Goal: Information Seeking & Learning: Learn about a topic

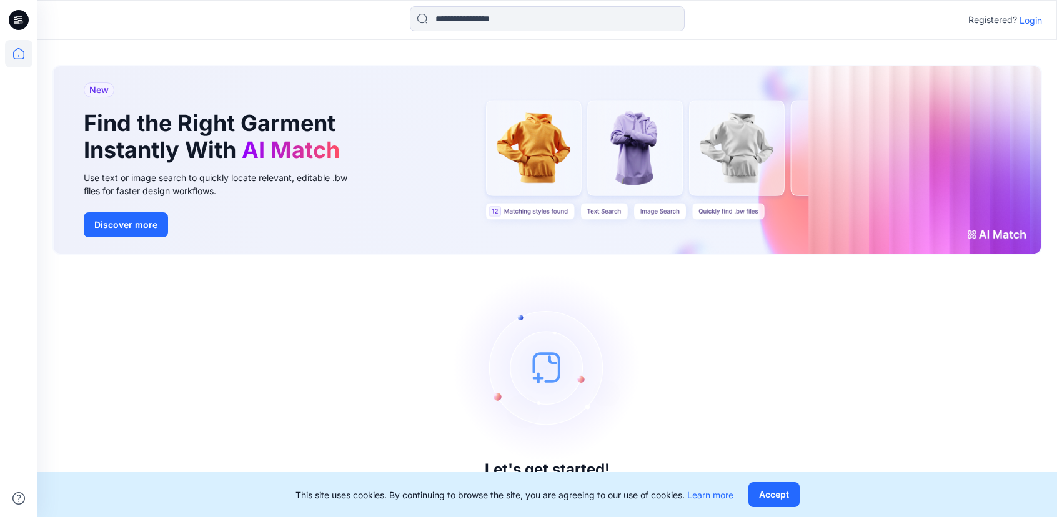
click at [1026, 22] on p "Login" at bounding box center [1031, 20] width 22 height 13
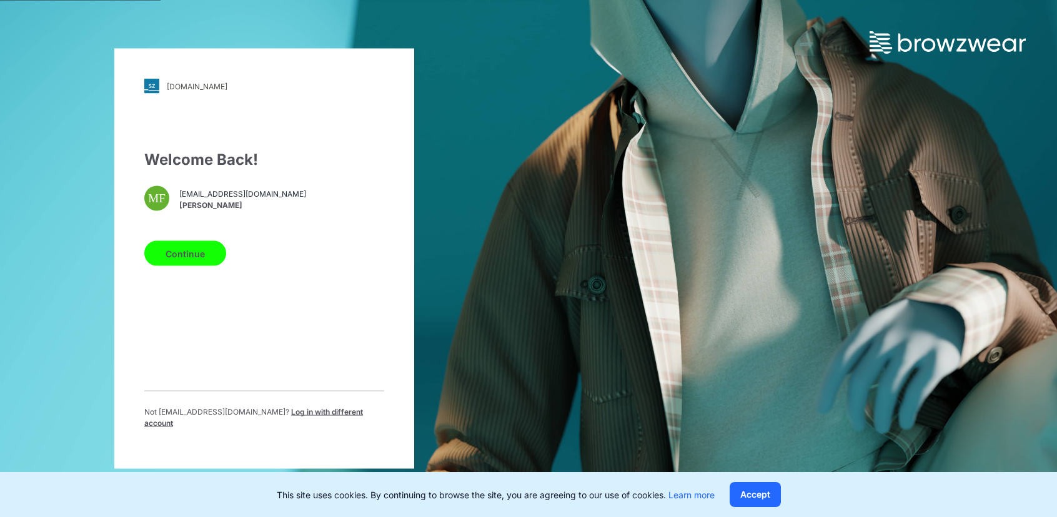
click at [203, 258] on button "Continue" at bounding box center [185, 253] width 82 height 25
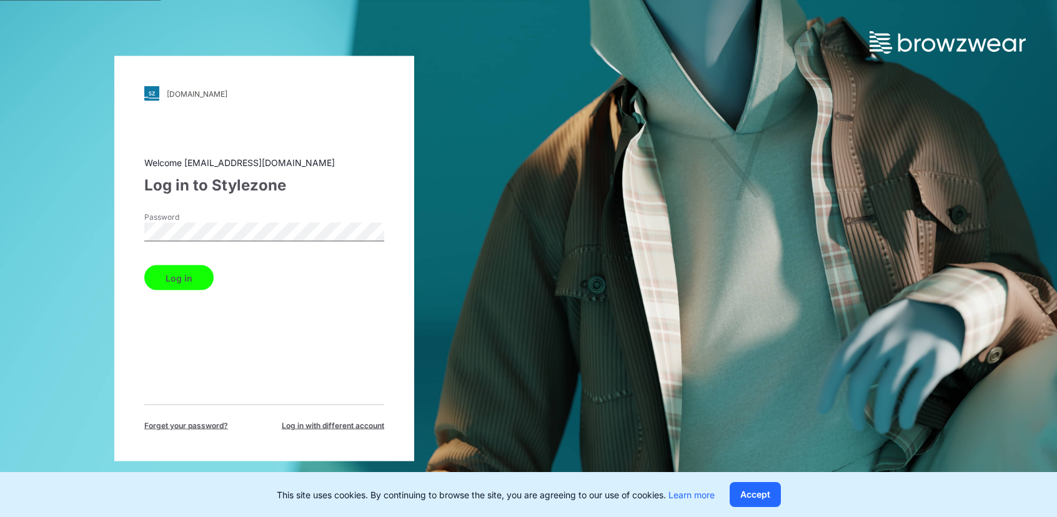
click at [199, 277] on button "Log in" at bounding box center [178, 278] width 69 height 25
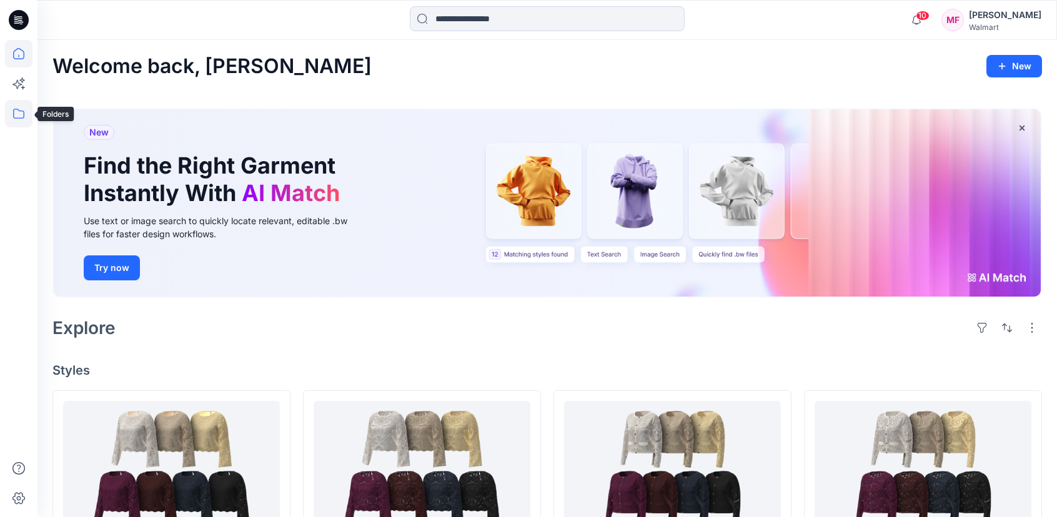
click at [19, 119] on icon at bounding box center [18, 113] width 27 height 27
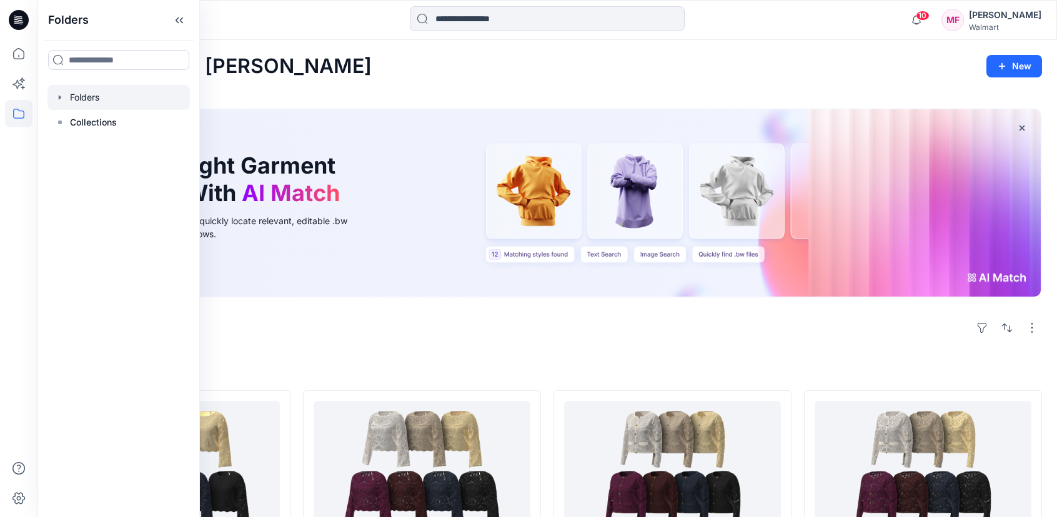
click at [59, 99] on icon "button" at bounding box center [60, 97] width 2 height 4
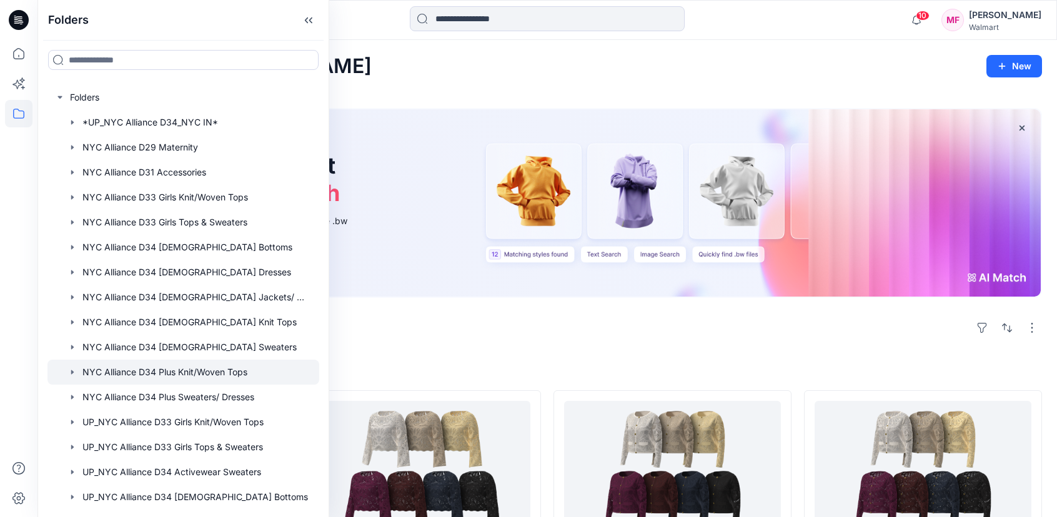
scroll to position [167, 0]
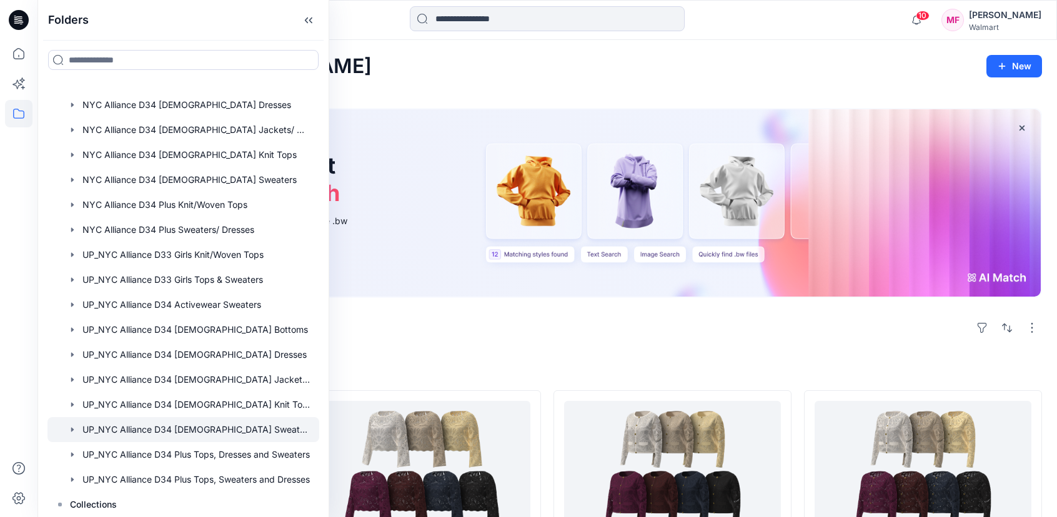
click at [271, 425] on div at bounding box center [183, 429] width 272 height 25
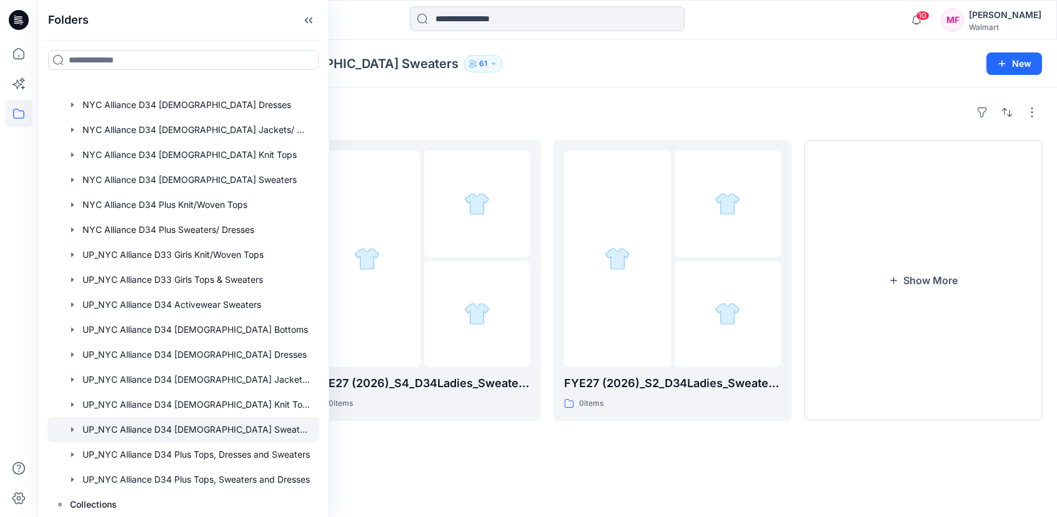
click at [700, 122] on div "Folders" at bounding box center [547, 112] width 990 height 20
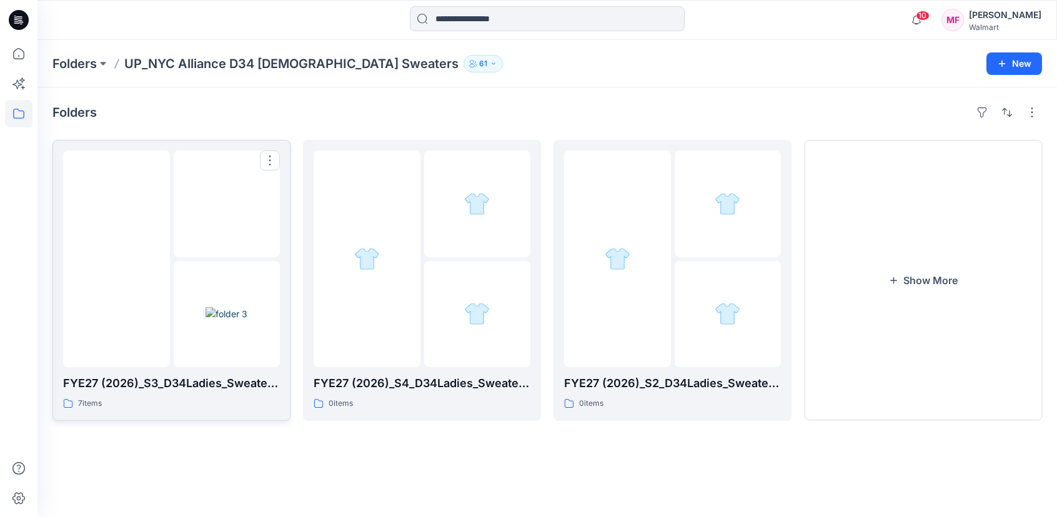
click at [116, 259] on img at bounding box center [116, 259] width 0 height 0
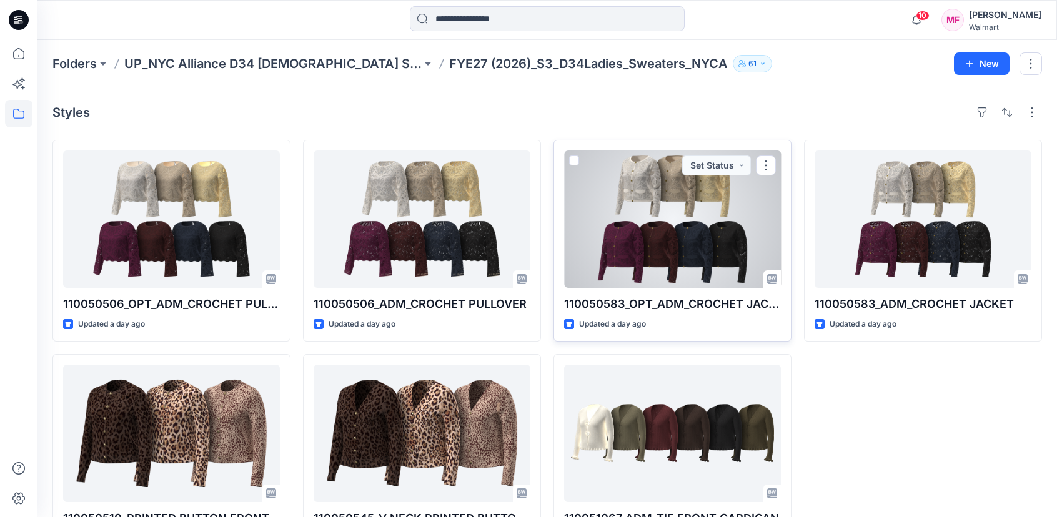
click at [752, 236] on div at bounding box center [672, 219] width 217 height 137
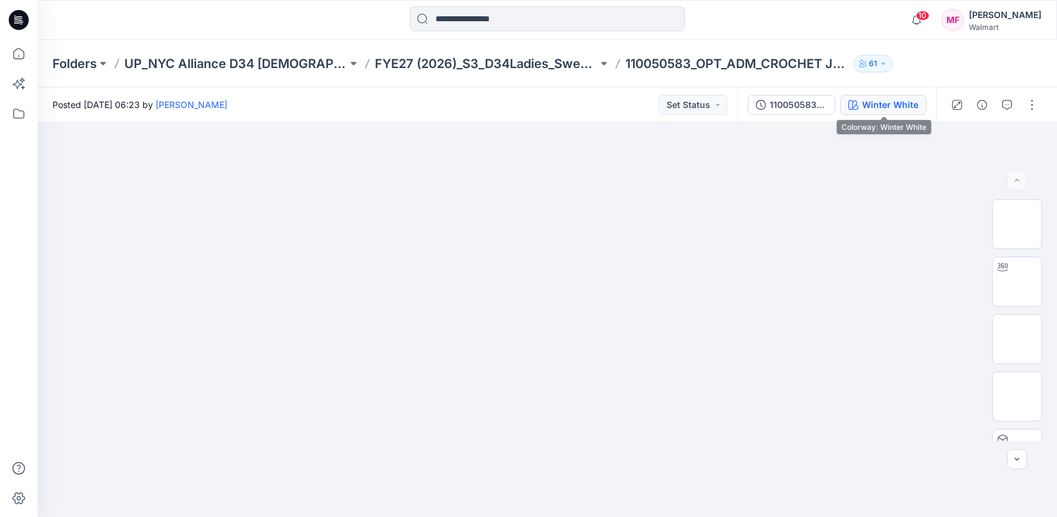
click at [890, 107] on div "Winter White" at bounding box center [890, 105] width 56 height 14
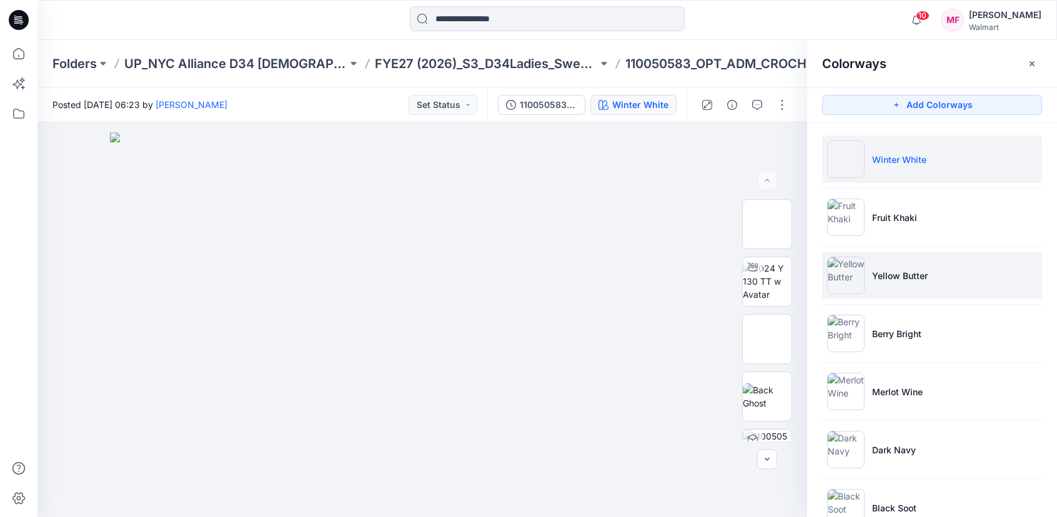
click at [884, 271] on p "Yellow Butter" at bounding box center [900, 275] width 56 height 13
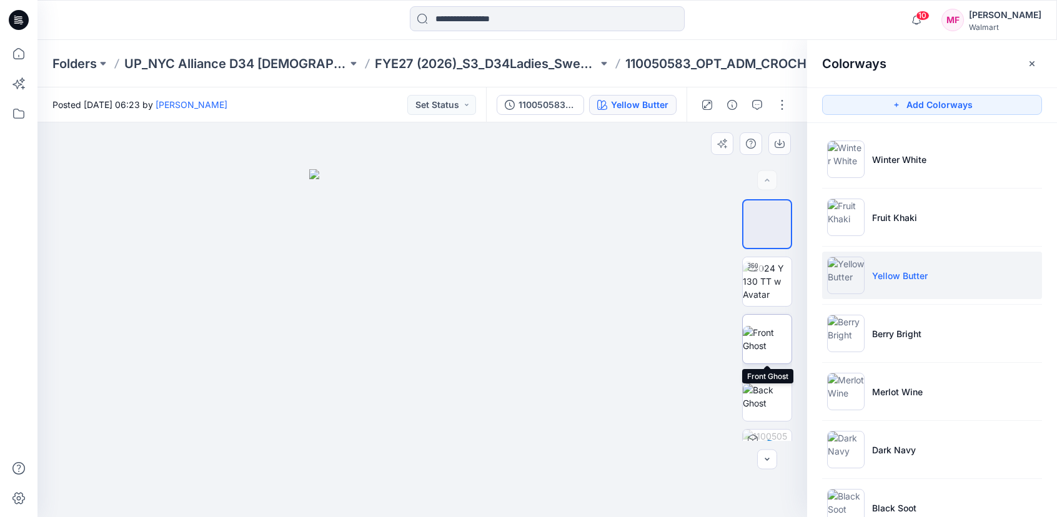
click at [774, 336] on img at bounding box center [767, 339] width 49 height 26
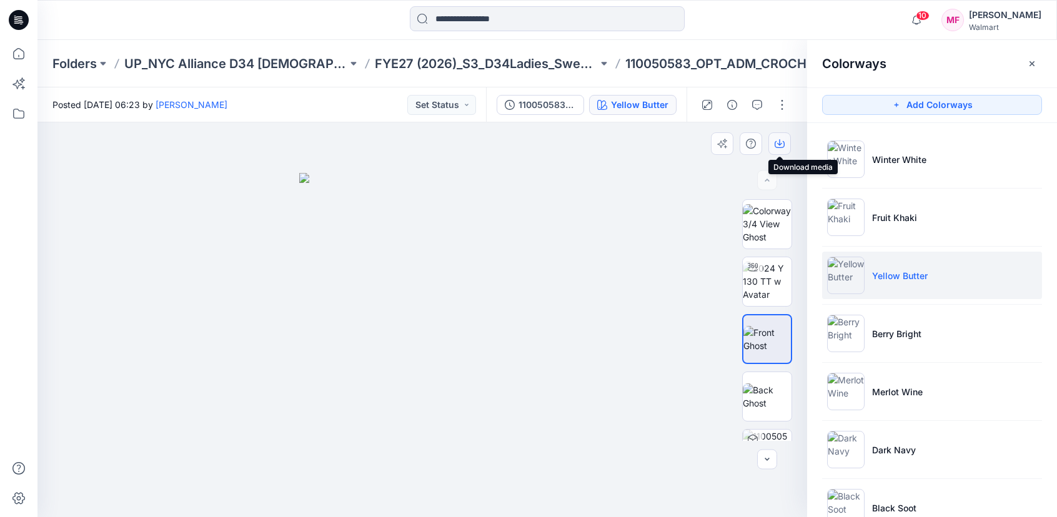
click at [783, 149] on button "button" at bounding box center [779, 143] width 22 height 22
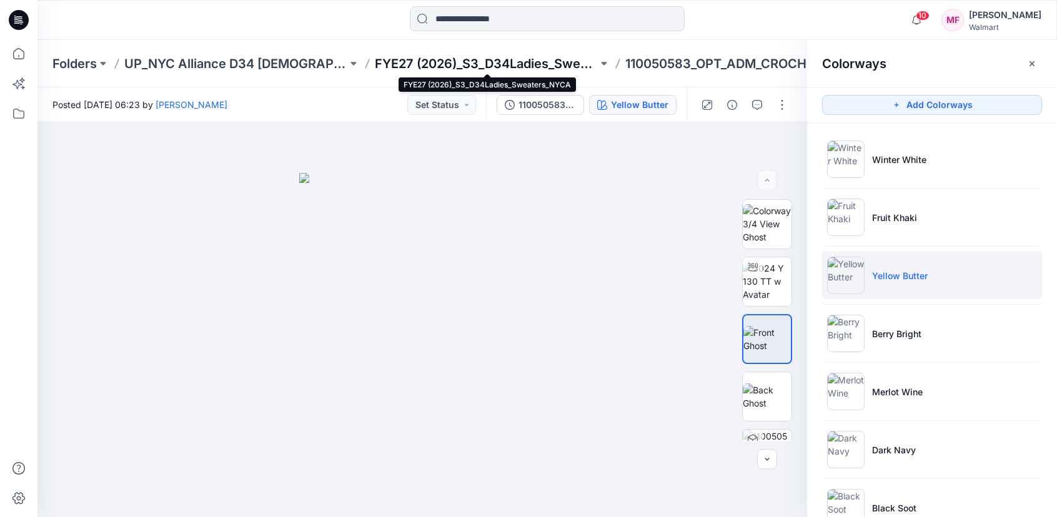
click at [525, 55] on p "FYE27 (2026)_S3_D34Ladies_Sweaters_NYCA" at bounding box center [486, 63] width 223 height 17
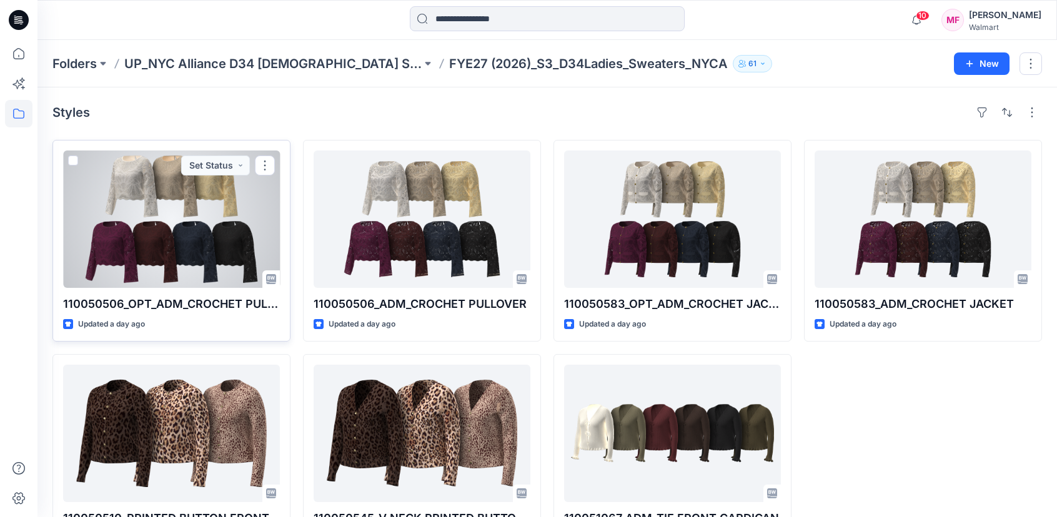
click at [219, 226] on div at bounding box center [171, 219] width 217 height 137
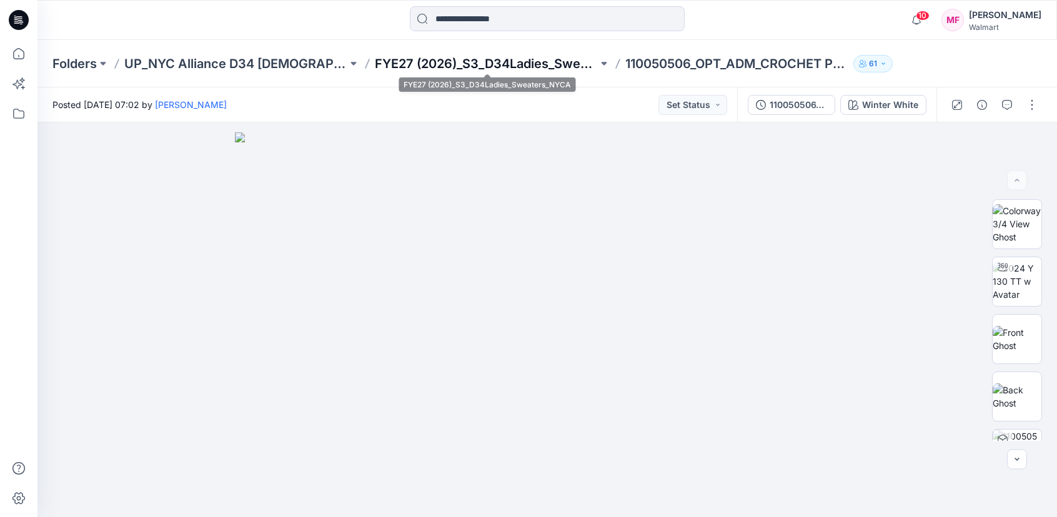
click at [549, 67] on p "FYE27 (2026)_S3_D34Ladies_Sweaters_NYCA" at bounding box center [486, 63] width 223 height 17
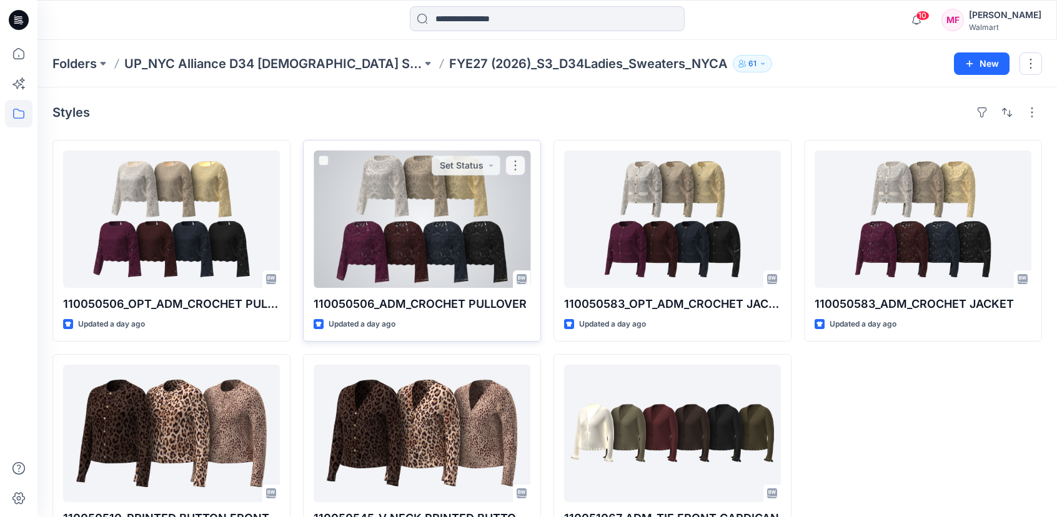
click at [346, 243] on div at bounding box center [422, 219] width 217 height 137
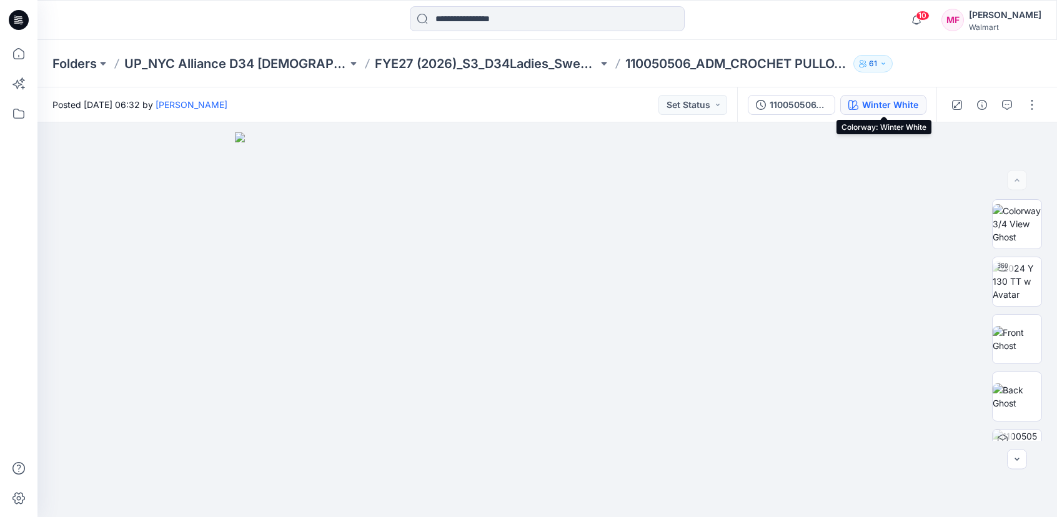
click at [874, 111] on div "Winter White" at bounding box center [890, 105] width 56 height 14
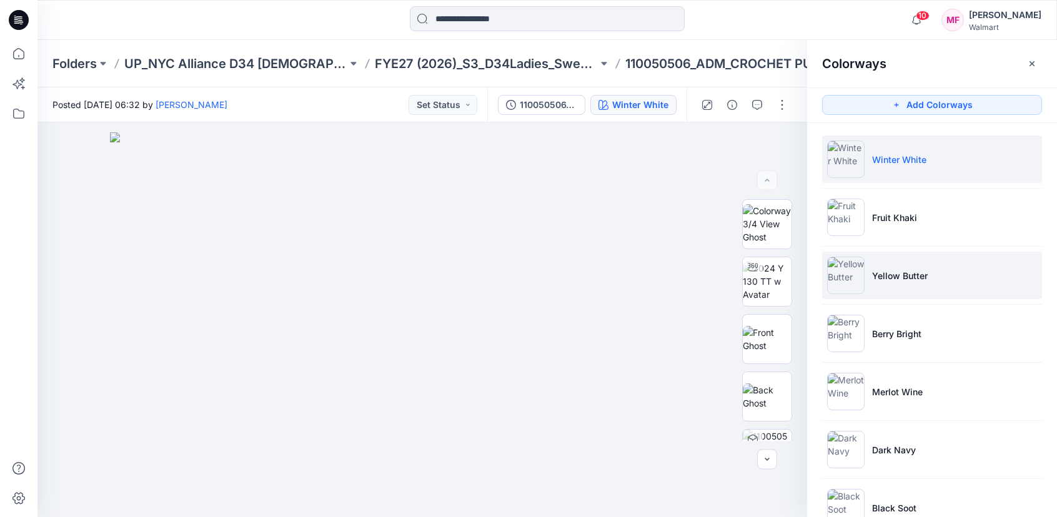
click at [890, 270] on p "Yellow Butter" at bounding box center [900, 275] width 56 height 13
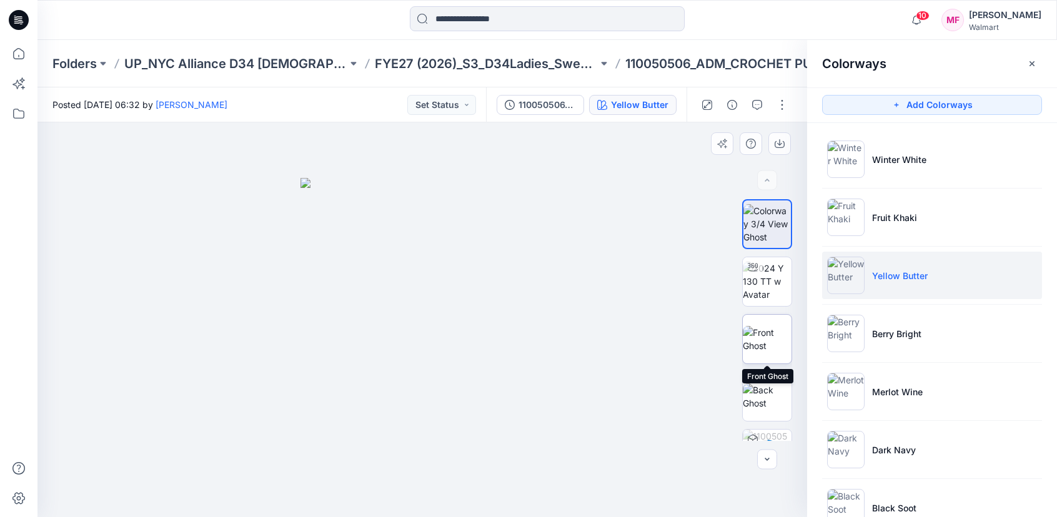
click at [772, 326] on img at bounding box center [767, 339] width 49 height 26
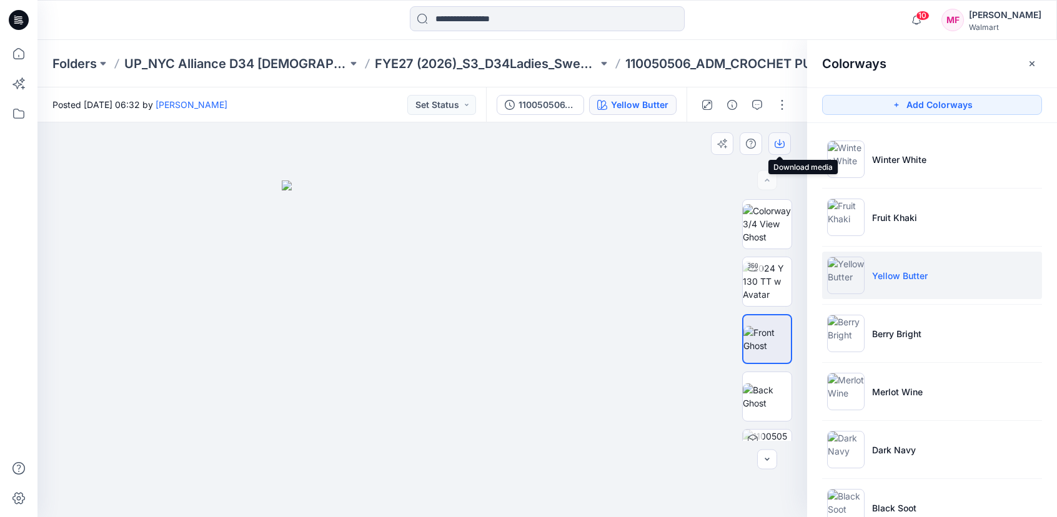
click at [780, 147] on icon "button" at bounding box center [780, 144] width 10 height 7
click at [25, 113] on icon at bounding box center [18, 113] width 27 height 27
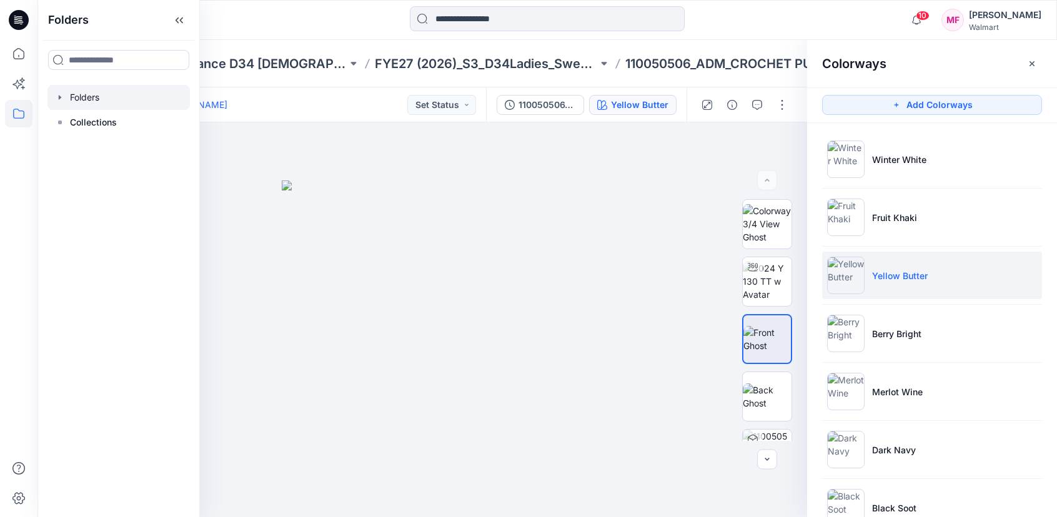
click at [57, 100] on icon "button" at bounding box center [60, 97] width 10 height 10
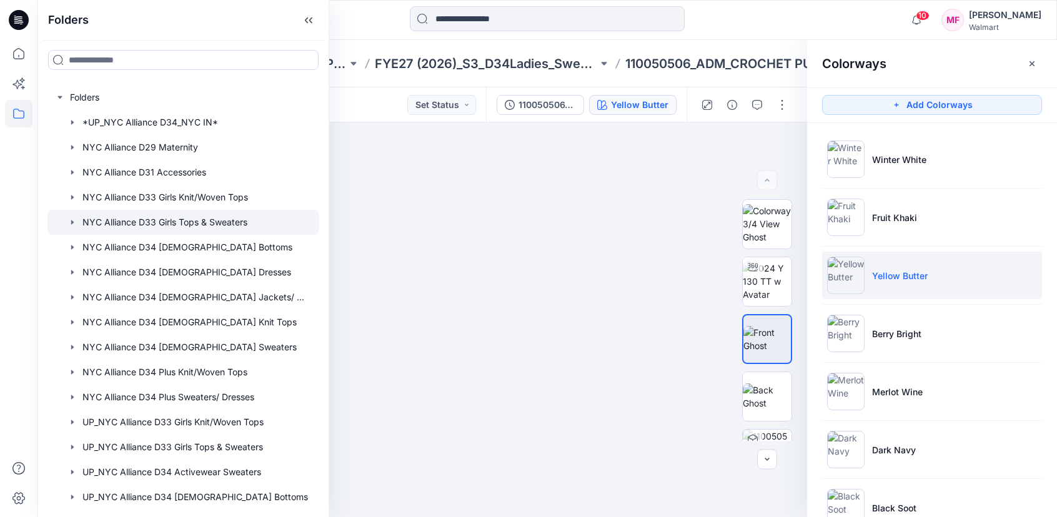
scroll to position [167, 0]
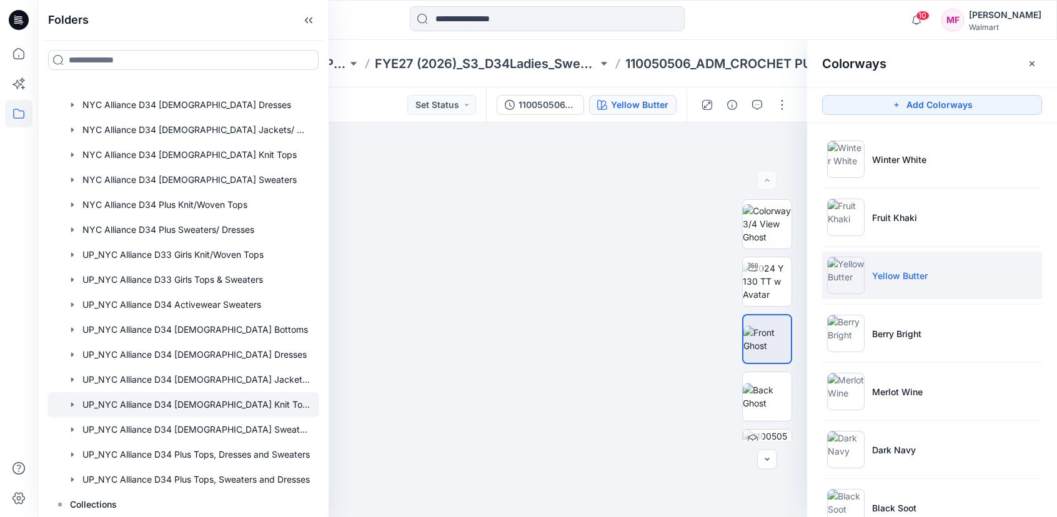
click at [141, 416] on div at bounding box center [183, 404] width 272 height 25
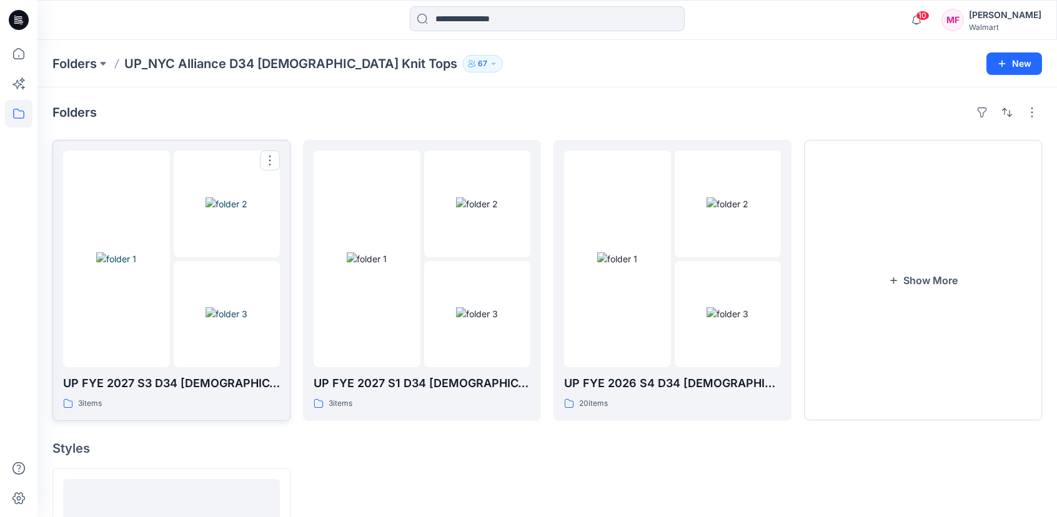
click at [96, 262] on img at bounding box center [116, 258] width 40 height 13
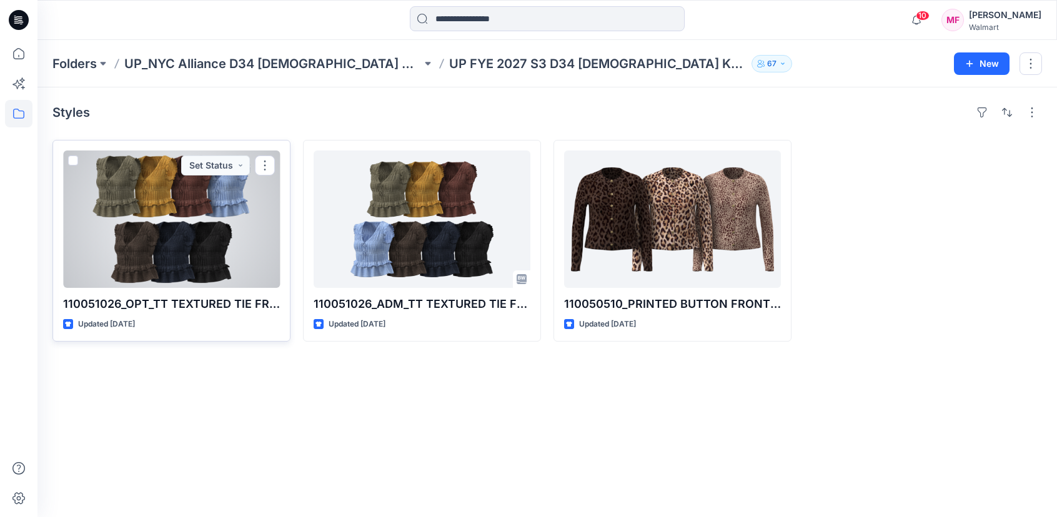
click at [132, 218] on div at bounding box center [171, 219] width 217 height 137
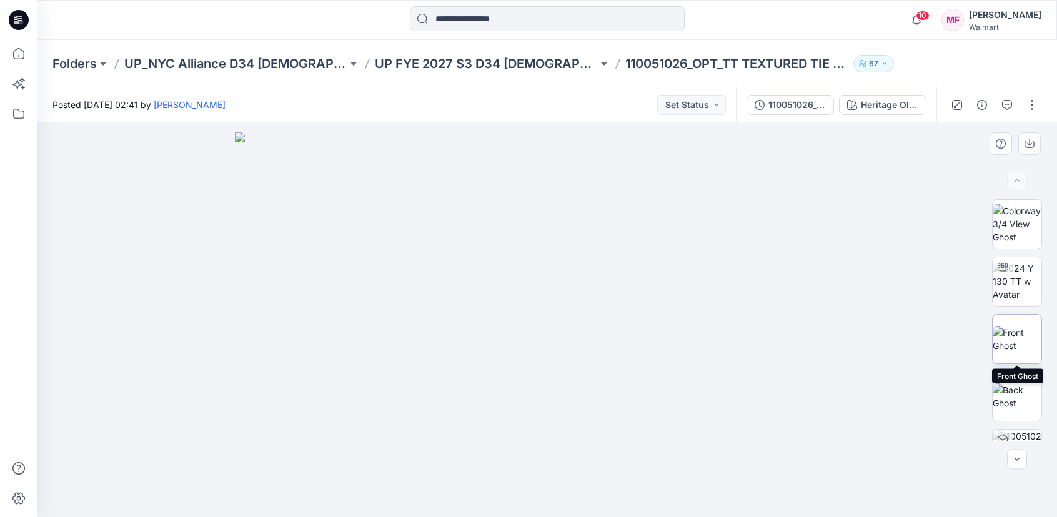
click at [1015, 341] on img at bounding box center [1017, 339] width 49 height 26
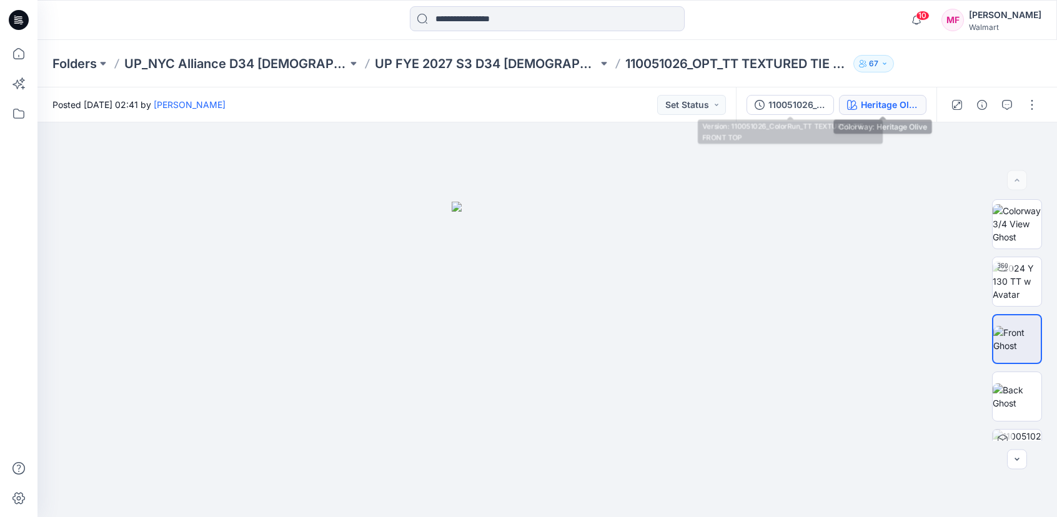
click at [863, 100] on div "Heritage Olive" at bounding box center [889, 105] width 57 height 14
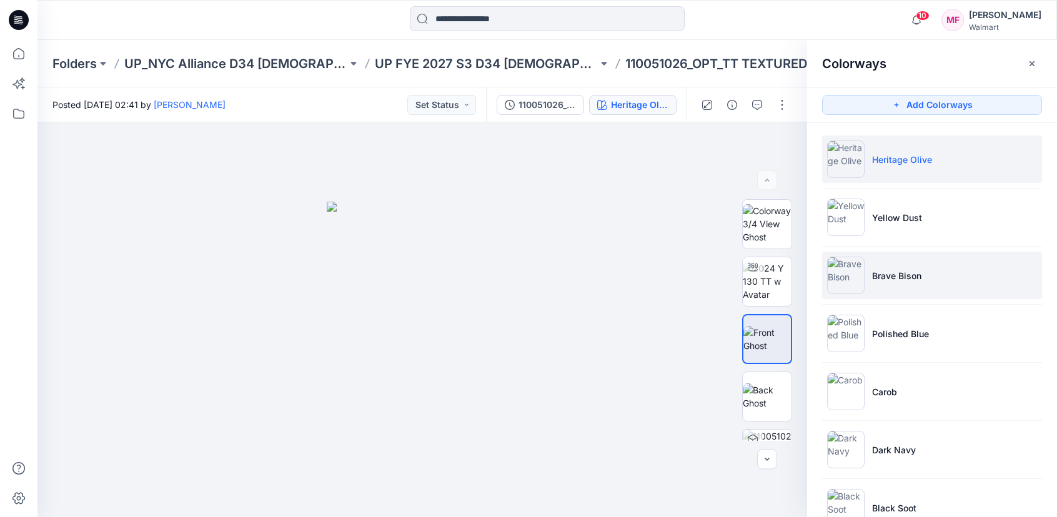
scroll to position [37, 0]
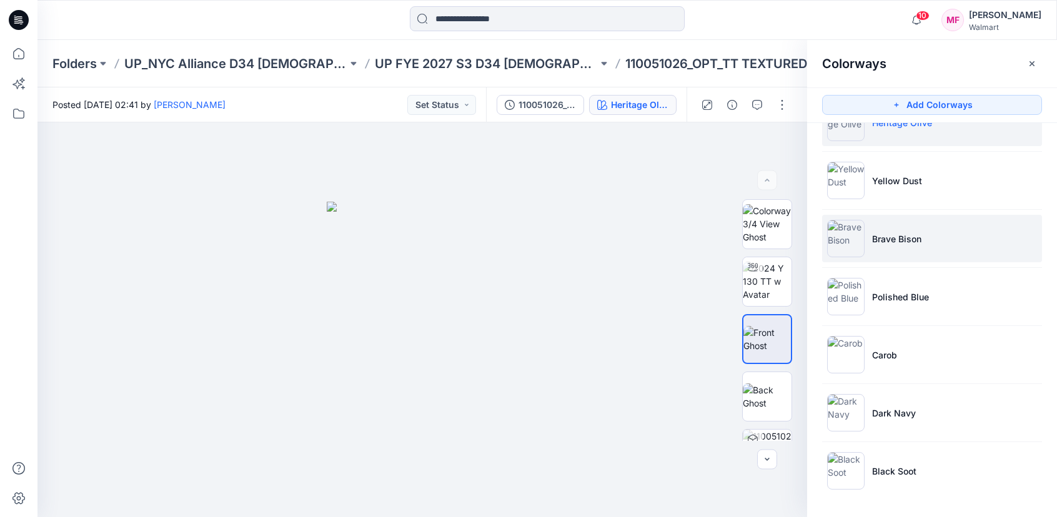
click at [910, 294] on p "Polished Blue" at bounding box center [900, 297] width 57 height 13
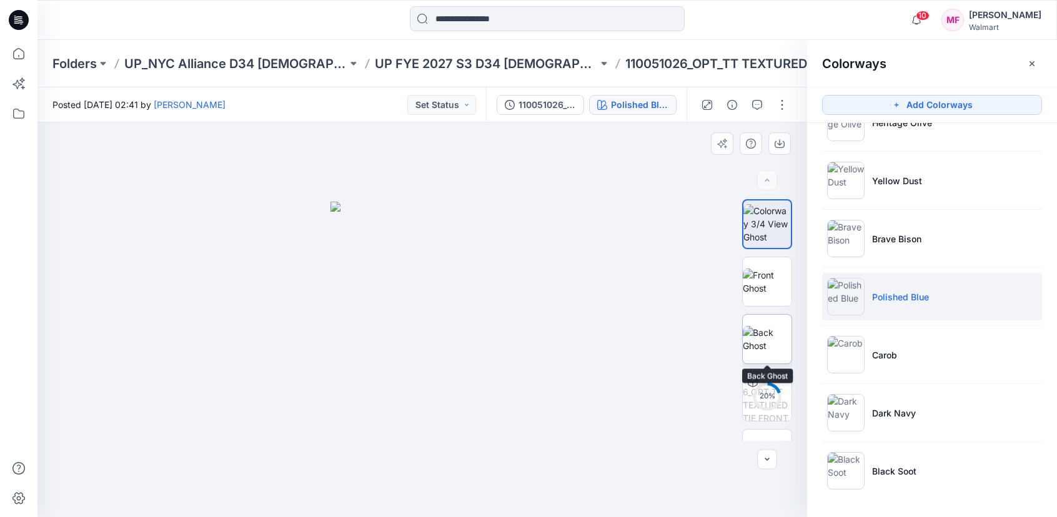
click at [760, 349] on img at bounding box center [767, 339] width 49 height 26
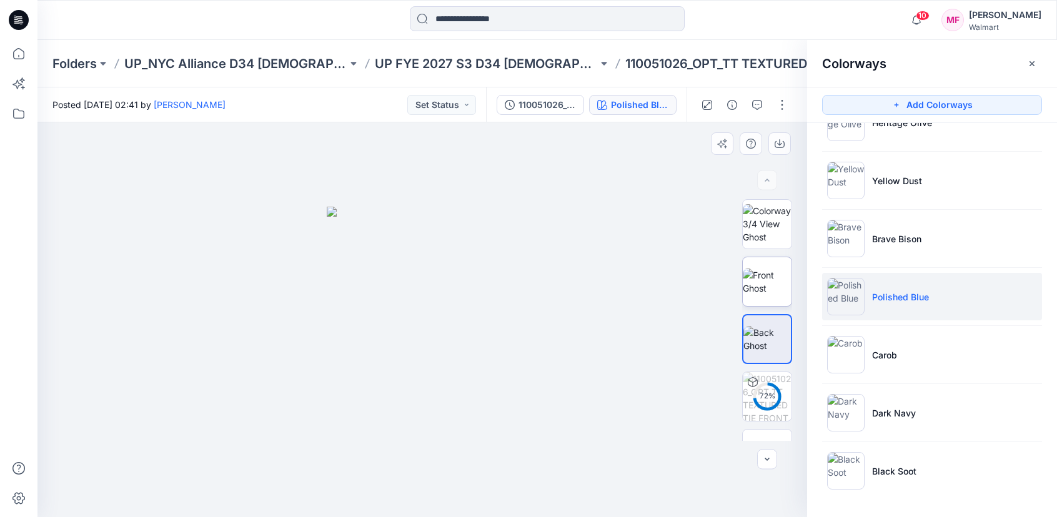
click at [768, 279] on img at bounding box center [767, 282] width 49 height 26
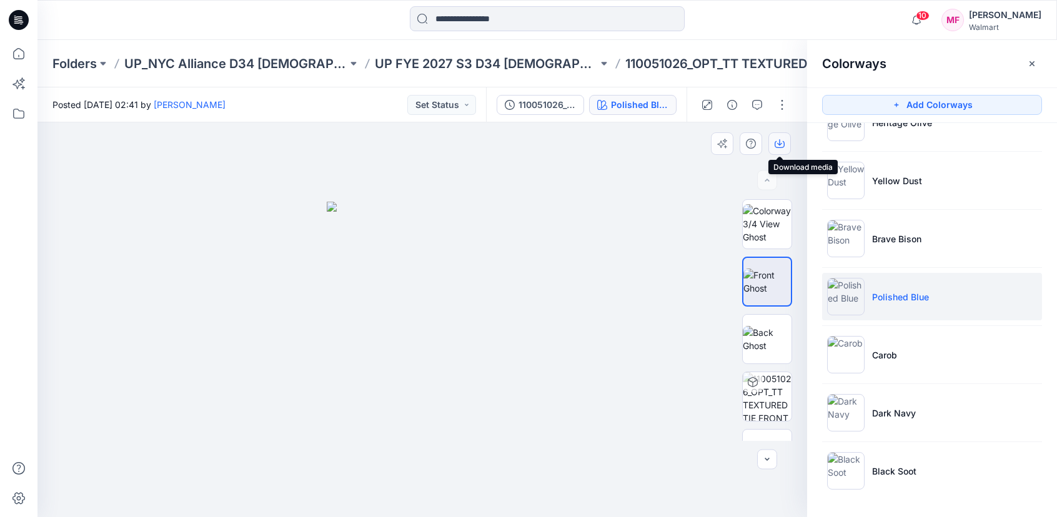
click at [778, 141] on icon "button" at bounding box center [780, 144] width 10 height 10
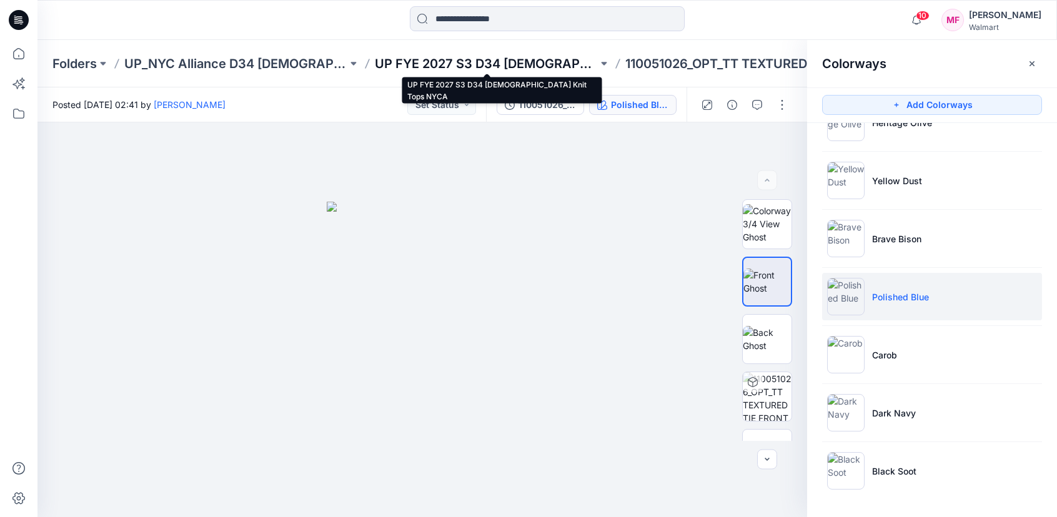
click at [523, 62] on p "UP FYE 2027 S3 D34 Ladies Knit Tops NYCA" at bounding box center [486, 63] width 223 height 17
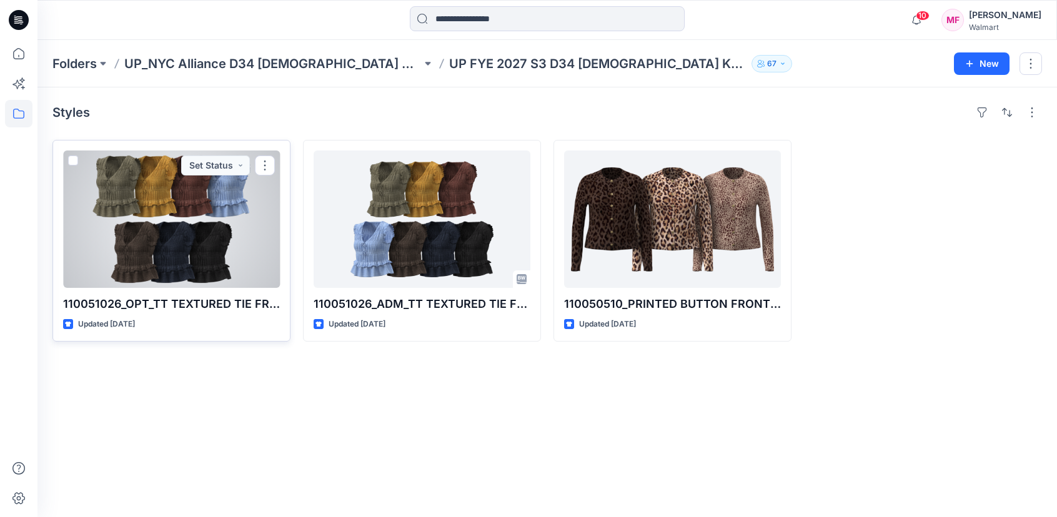
click at [263, 203] on div at bounding box center [171, 219] width 217 height 137
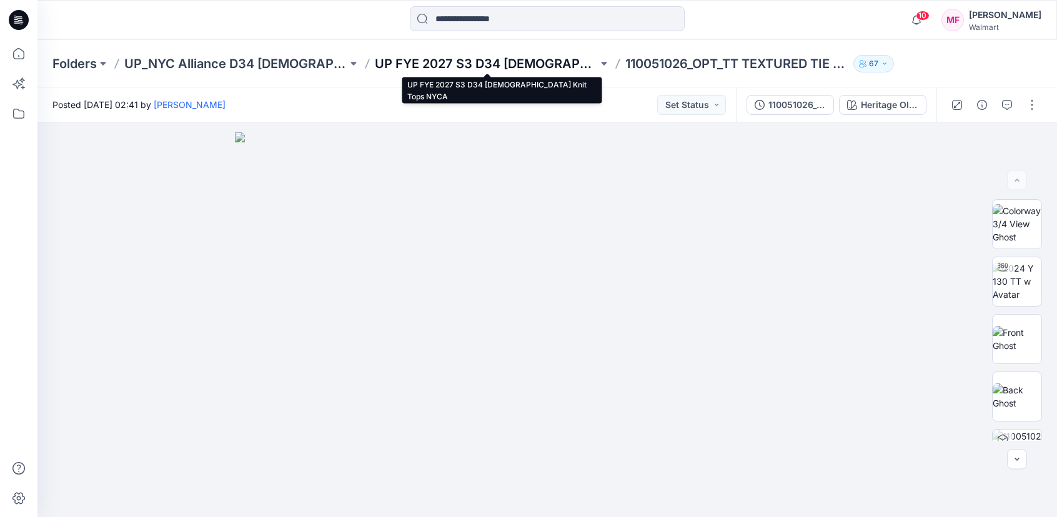
click at [555, 67] on p "UP FYE 2027 S3 D34 Ladies Knit Tops NYCA" at bounding box center [486, 63] width 223 height 17
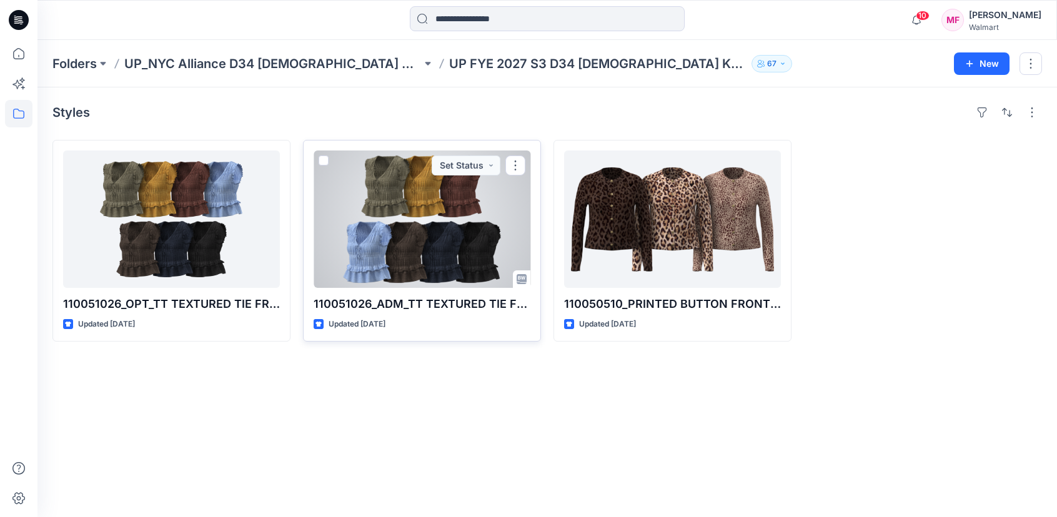
click at [400, 193] on div at bounding box center [422, 219] width 217 height 137
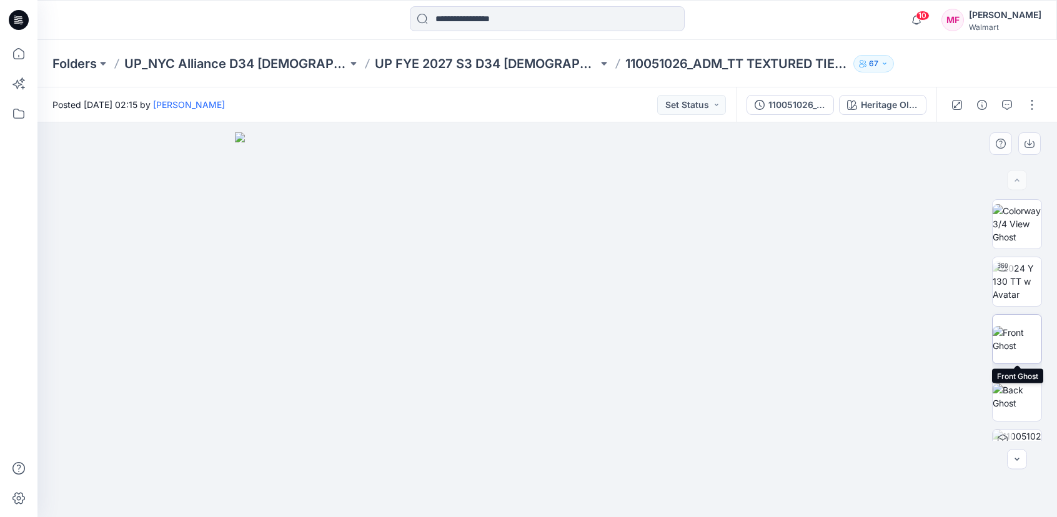
click at [1018, 338] on img at bounding box center [1017, 339] width 49 height 26
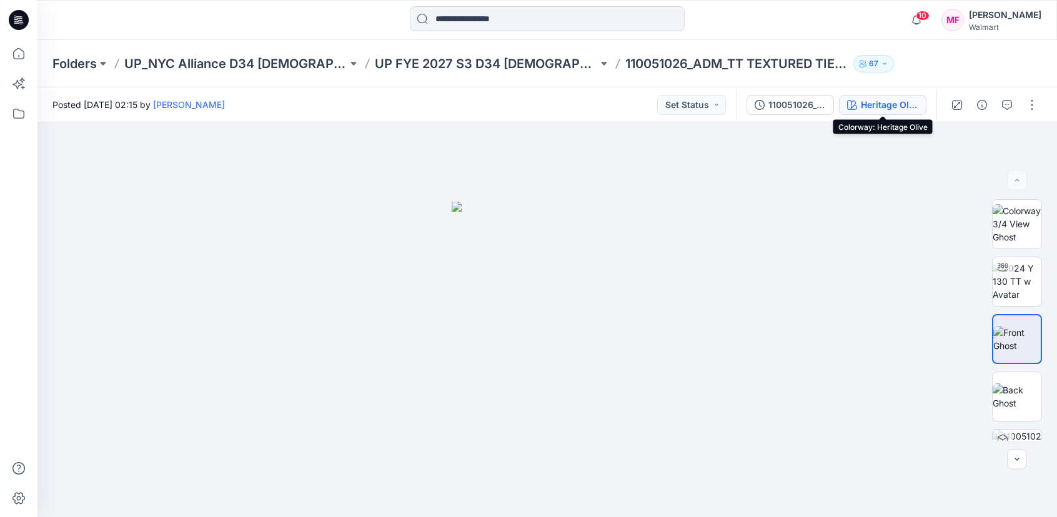
click at [870, 109] on div "Heritage Olive" at bounding box center [889, 105] width 57 height 14
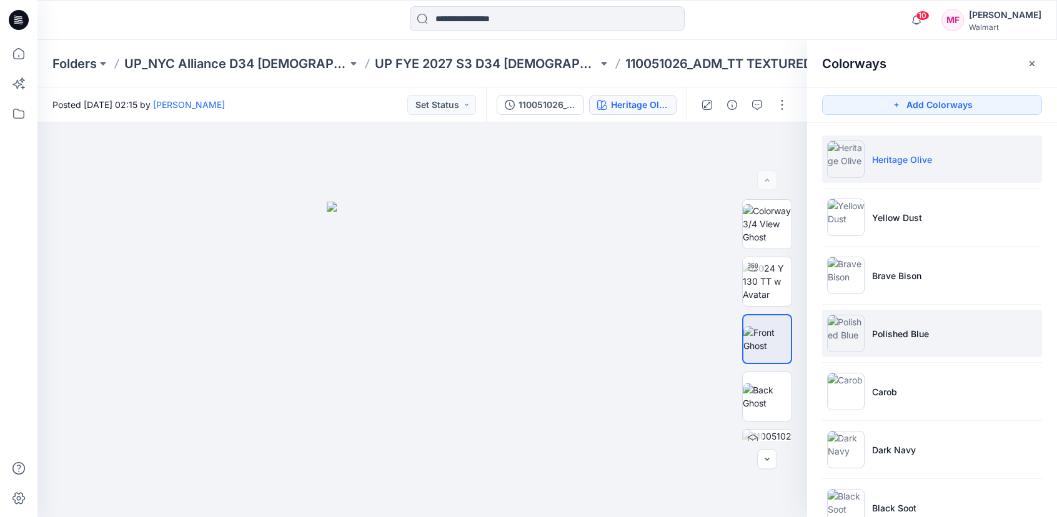
click at [889, 339] on p "Polished Blue" at bounding box center [900, 333] width 57 height 13
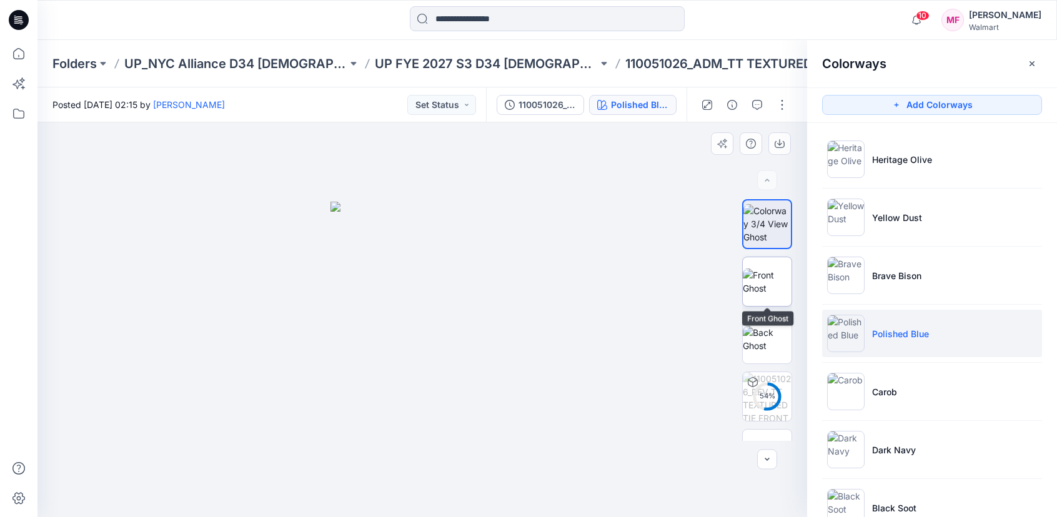
click at [772, 287] on img at bounding box center [767, 282] width 49 height 26
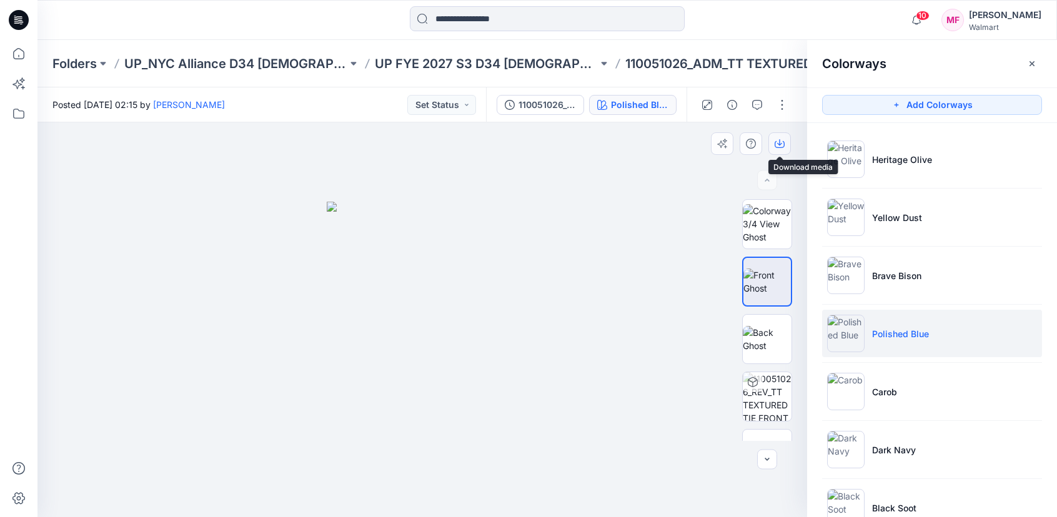
click at [769, 141] on button "button" at bounding box center [779, 143] width 22 height 22
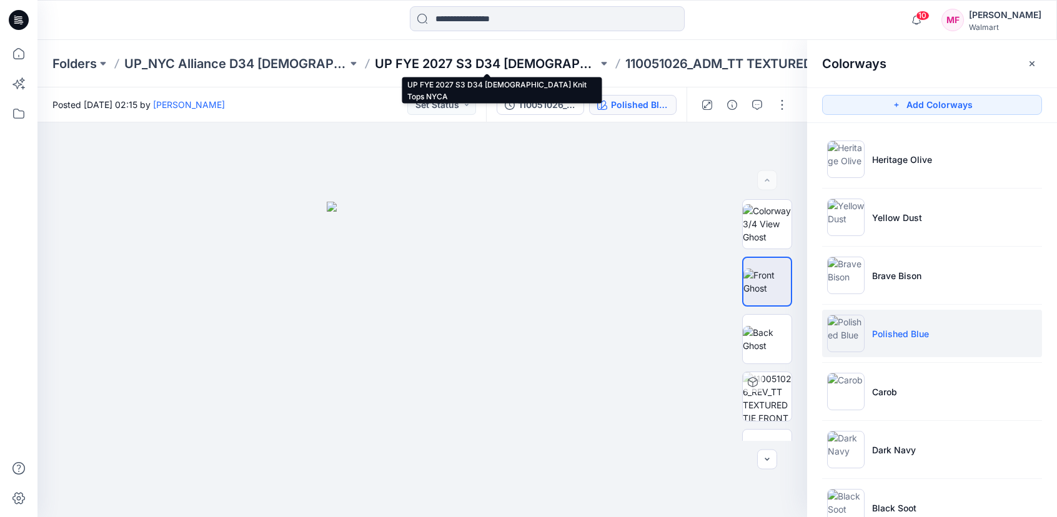
click at [492, 69] on p "UP FYE 2027 S3 D34 Ladies Knit Tops NYCA" at bounding box center [486, 63] width 223 height 17
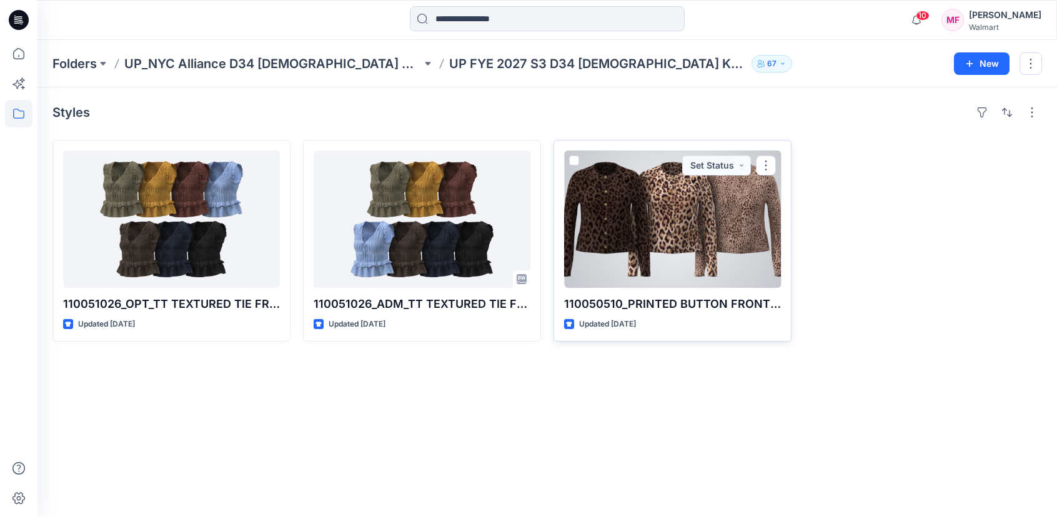
click at [636, 320] on p "Updated 19 days ago" at bounding box center [607, 324] width 57 height 13
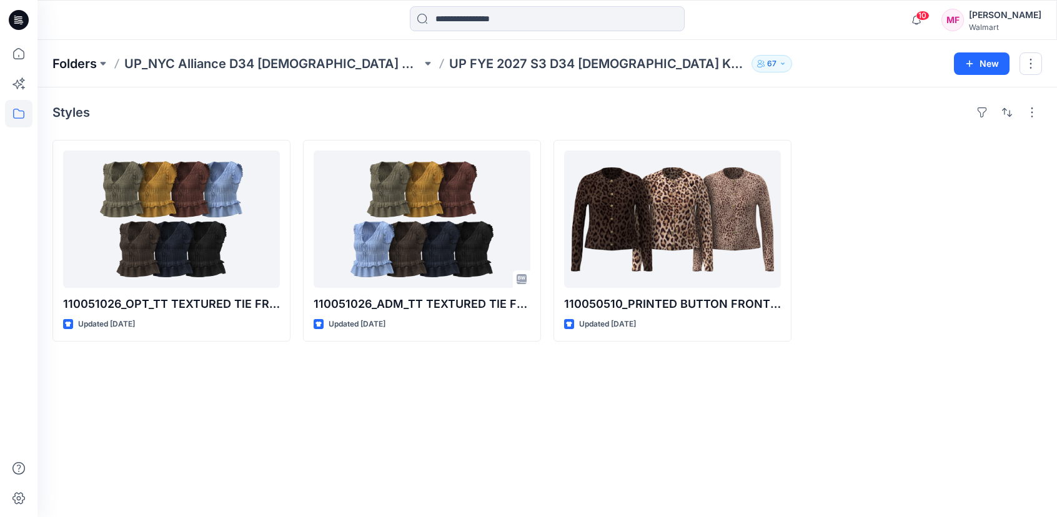
click at [59, 67] on p "Folders" at bounding box center [74, 63] width 44 height 17
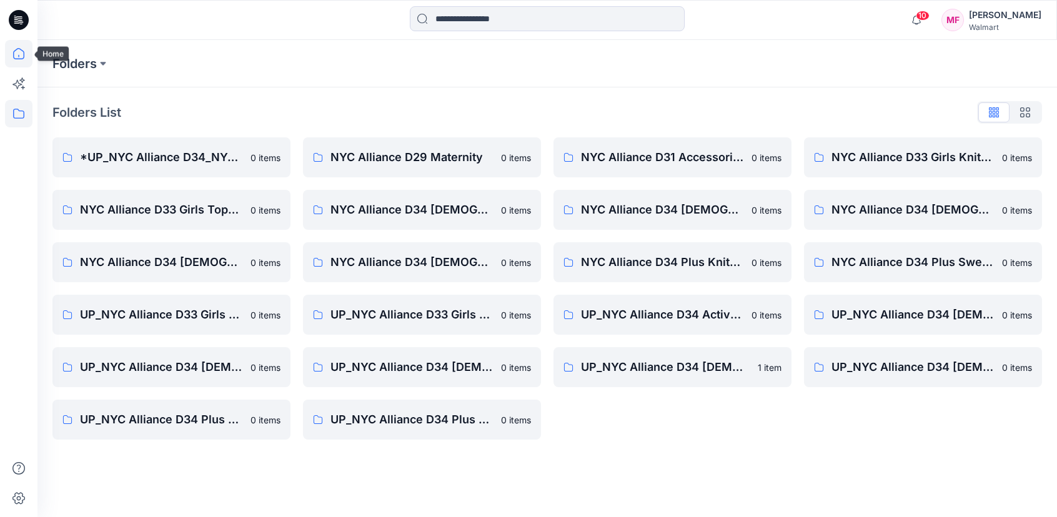
click at [24, 56] on icon at bounding box center [18, 53] width 11 height 11
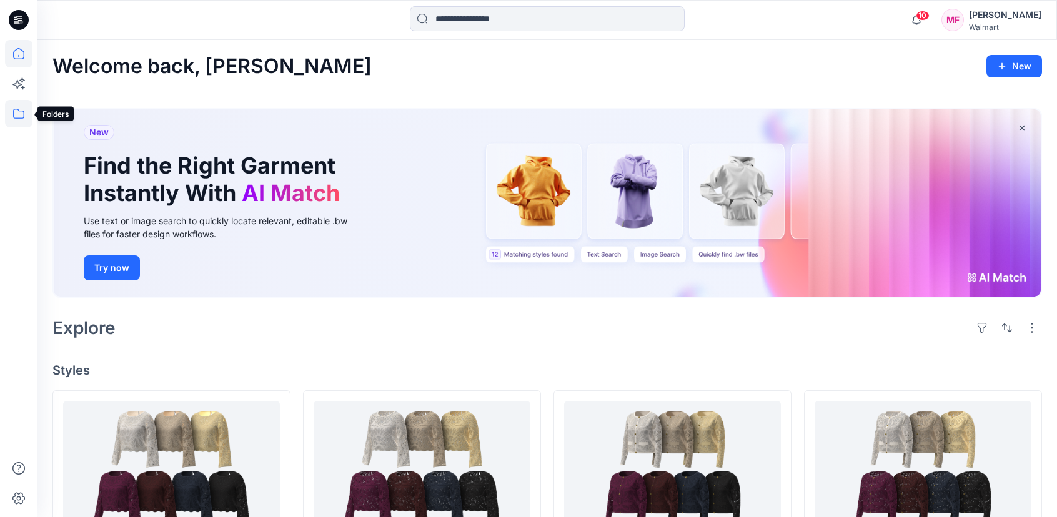
click at [22, 112] on icon at bounding box center [18, 113] width 27 height 27
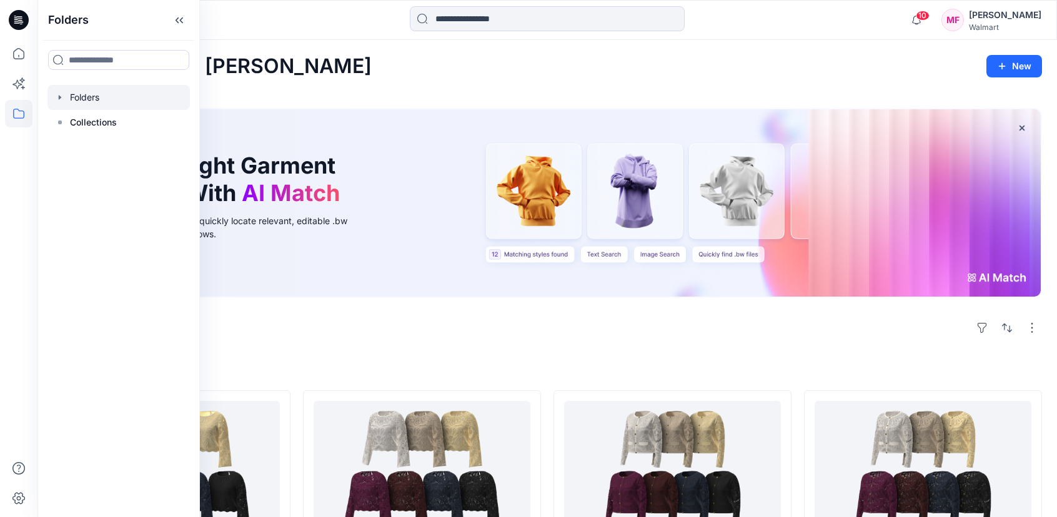
click at [59, 93] on icon "button" at bounding box center [60, 97] width 10 height 10
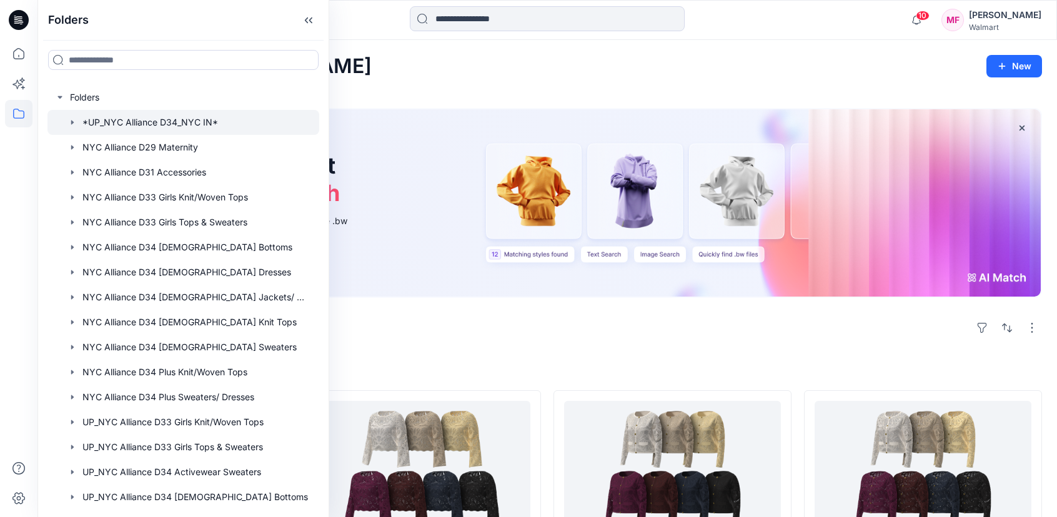
click at [89, 129] on div at bounding box center [183, 122] width 272 height 25
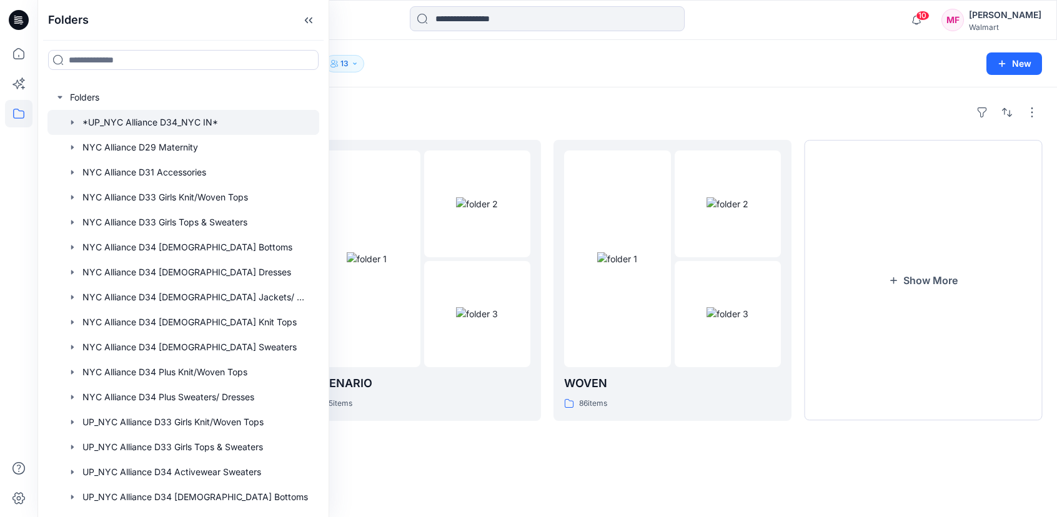
click at [543, 51] on div "Folders *UP_NYC Alliance D34_NYC IN* 13 New" at bounding box center [547, 63] width 1020 height 47
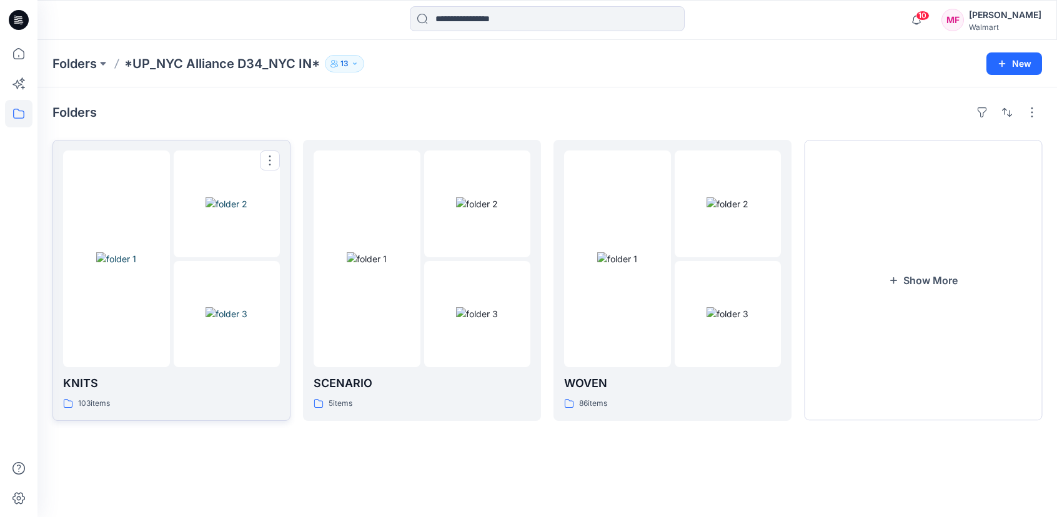
click at [206, 211] on img at bounding box center [227, 203] width 42 height 13
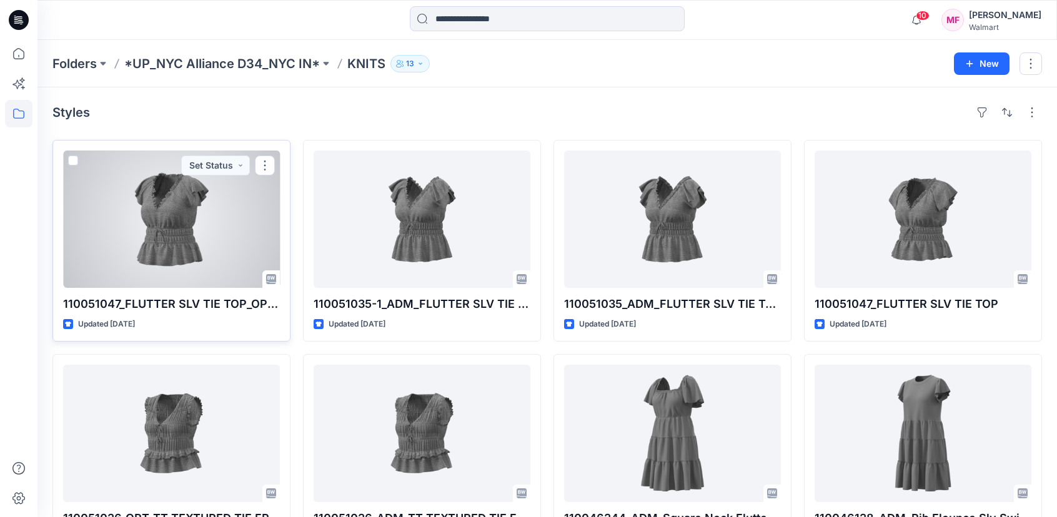
click at [188, 244] on div at bounding box center [171, 219] width 217 height 137
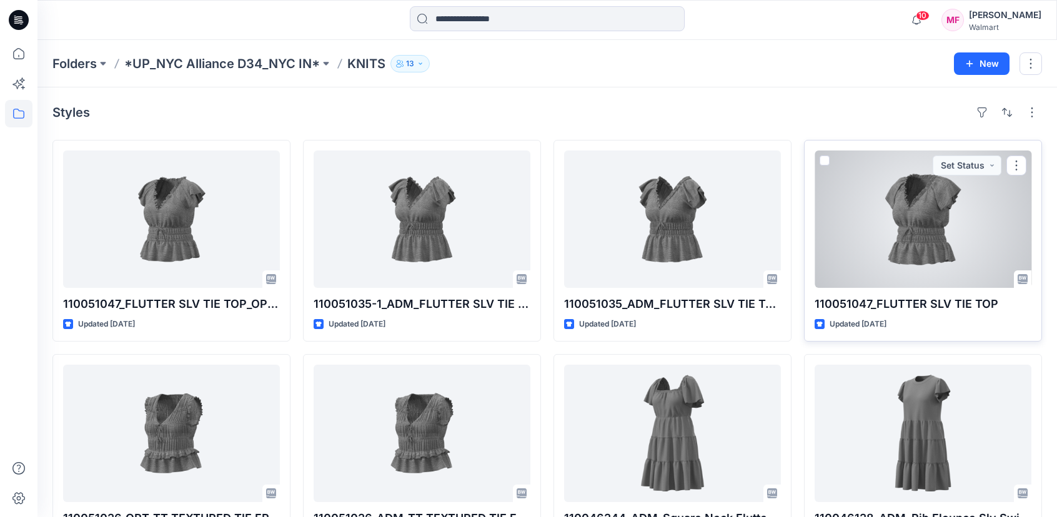
click at [817, 234] on div at bounding box center [923, 219] width 217 height 137
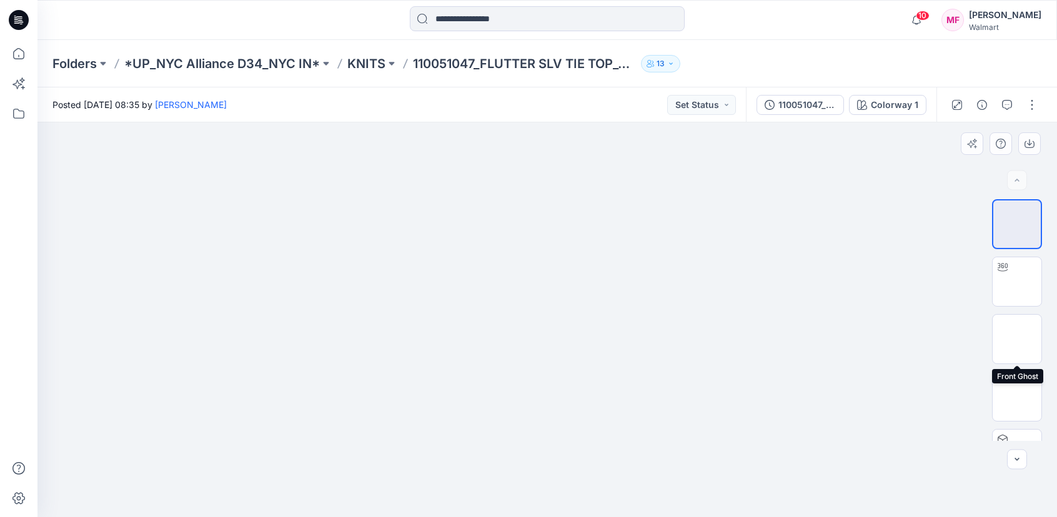
drag, startPoint x: 1013, startPoint y: 341, endPoint x: 1013, endPoint y: 306, distance: 35.0
click at [1017, 339] on img at bounding box center [1017, 339] width 0 height 0
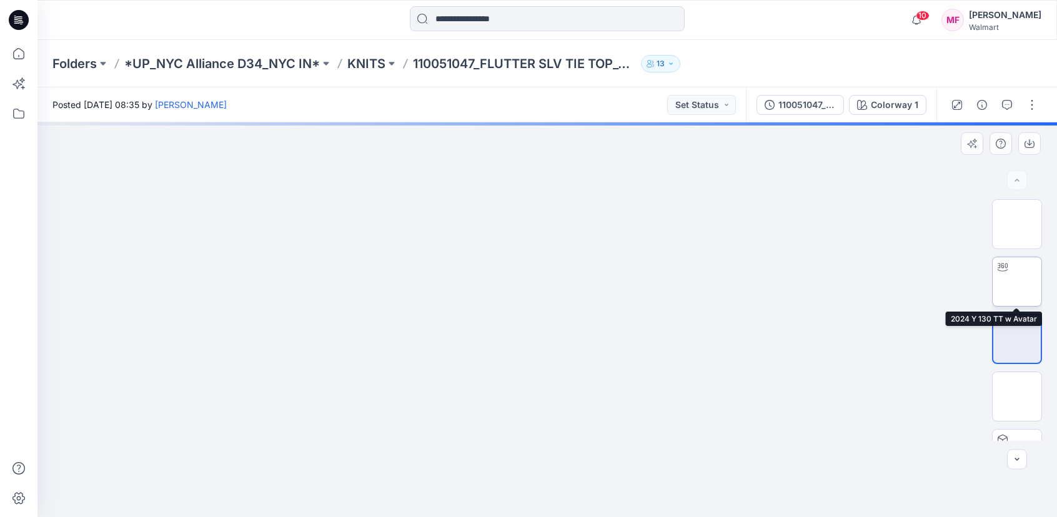
click at [1017, 282] on img at bounding box center [1017, 282] width 0 height 0
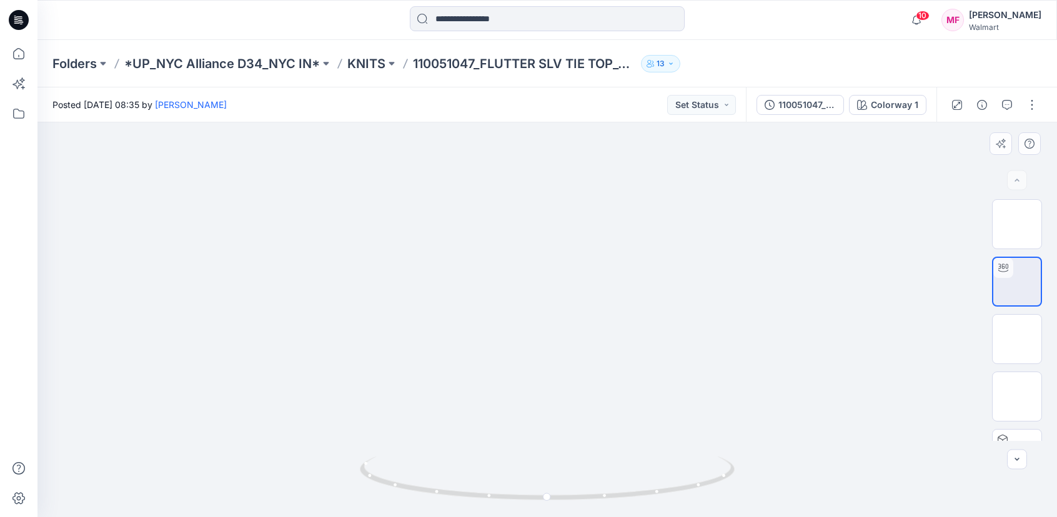
drag, startPoint x: 304, startPoint y: 204, endPoint x: 304, endPoint y: 192, distance: 11.9
drag, startPoint x: 548, startPoint y: 501, endPoint x: 757, endPoint y: 485, distance: 209.3
click at [757, 485] on div at bounding box center [547, 319] width 1020 height 395
drag, startPoint x: 532, startPoint y: 499, endPoint x: 598, endPoint y: 494, distance: 65.8
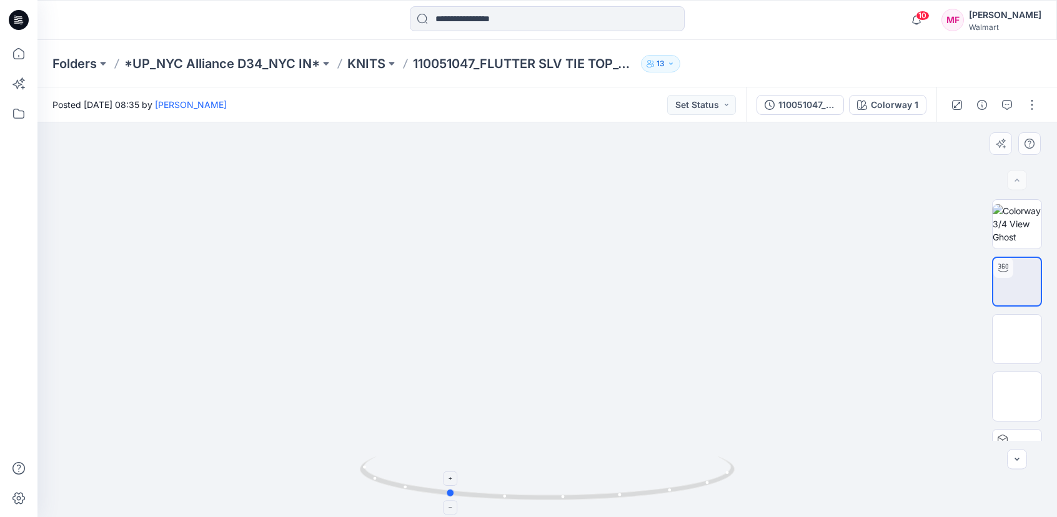
click at [598, 494] on icon at bounding box center [549, 480] width 378 height 47
drag, startPoint x: 589, startPoint y: 500, endPoint x: 635, endPoint y: 502, distance: 46.2
click at [635, 502] on icon at bounding box center [549, 480] width 378 height 47
drag, startPoint x: 497, startPoint y: 500, endPoint x: 584, endPoint y: 507, distance: 87.1
click at [584, 504] on icon at bounding box center [549, 480] width 378 height 47
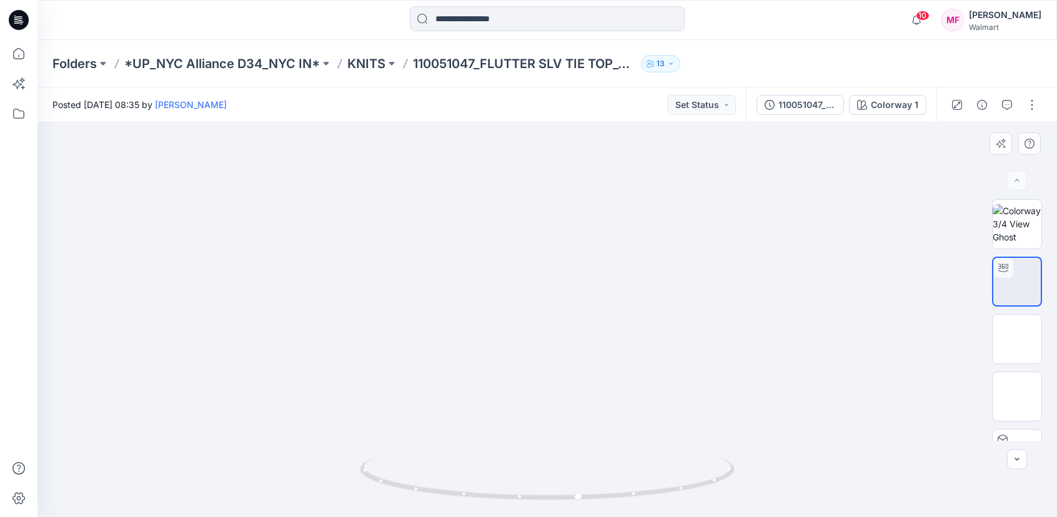
click at [798, 102] on div "110051047_FLUTTER SLV TIE TOP_OPT 1" at bounding box center [806, 105] width 57 height 14
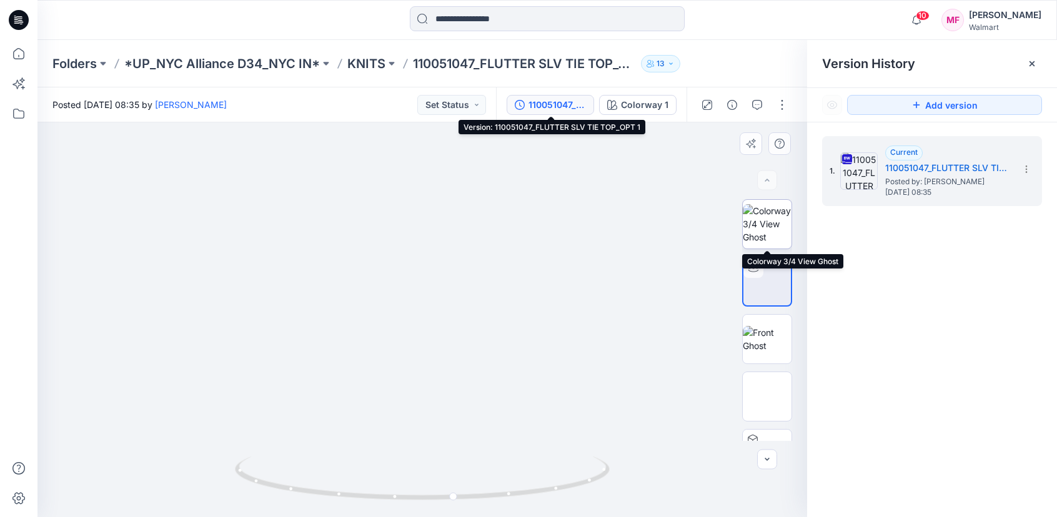
click at [765, 212] on img at bounding box center [767, 223] width 49 height 39
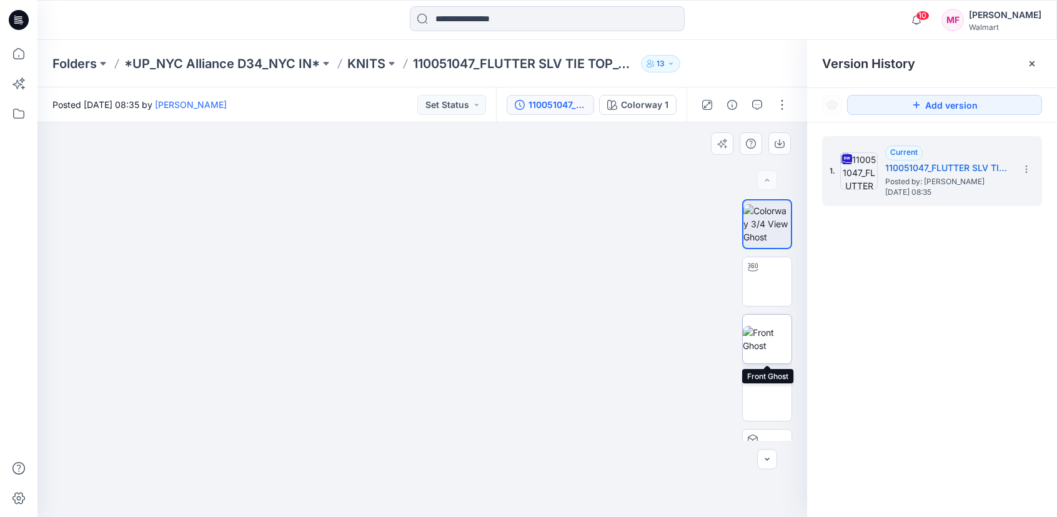
click at [769, 342] on img at bounding box center [767, 339] width 49 height 26
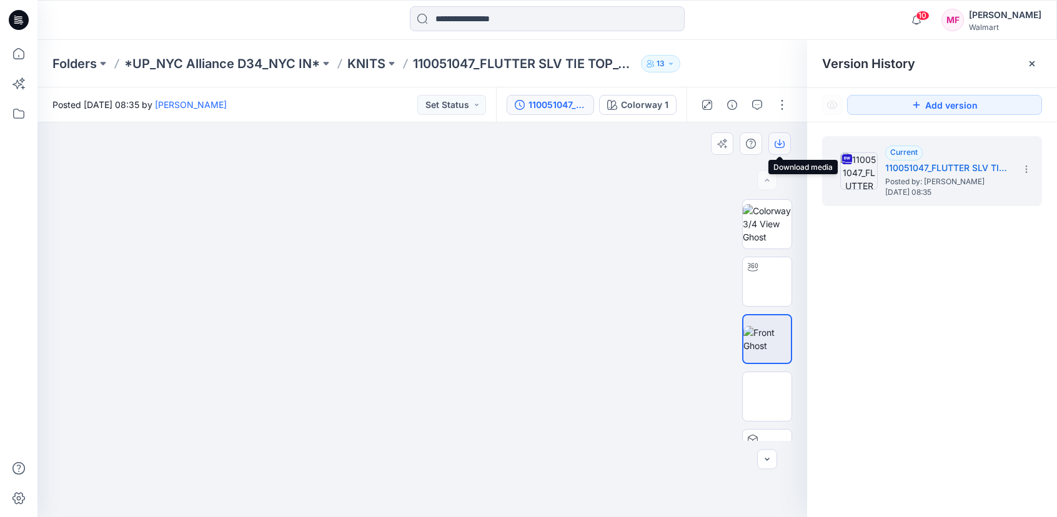
click at [777, 142] on icon "button" at bounding box center [780, 144] width 10 height 10
click at [367, 69] on p "KNITS" at bounding box center [366, 63] width 38 height 17
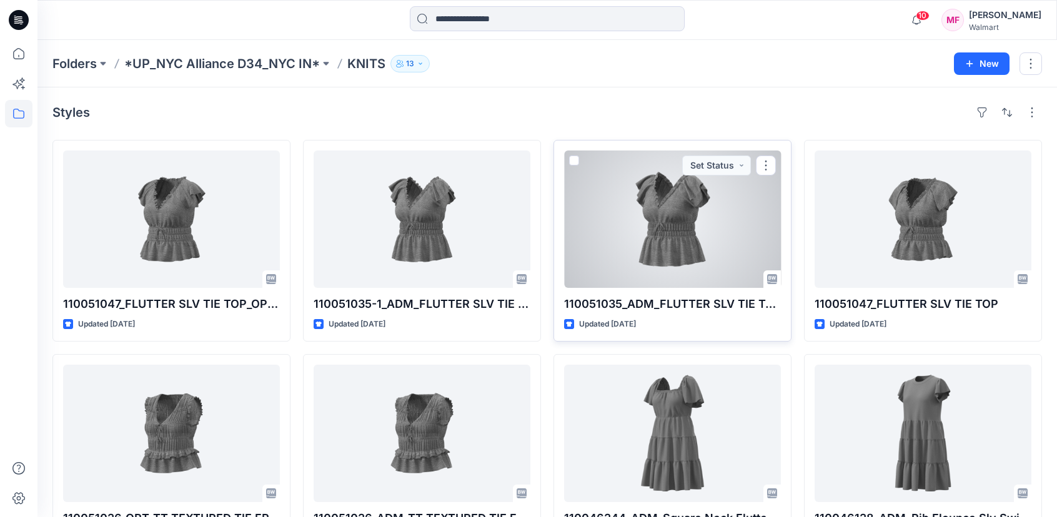
click at [640, 228] on div at bounding box center [672, 219] width 217 height 137
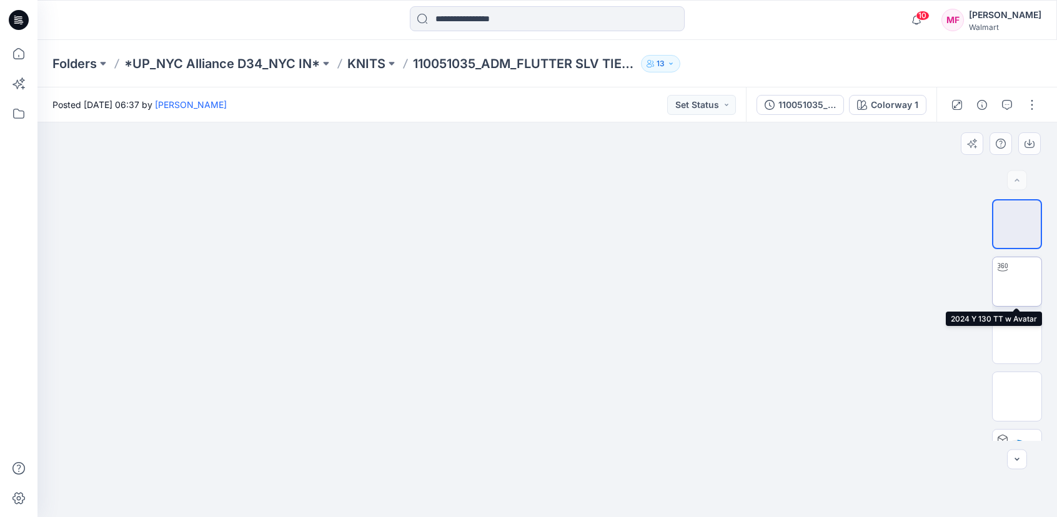
click at [1017, 282] on img at bounding box center [1017, 282] width 0 height 0
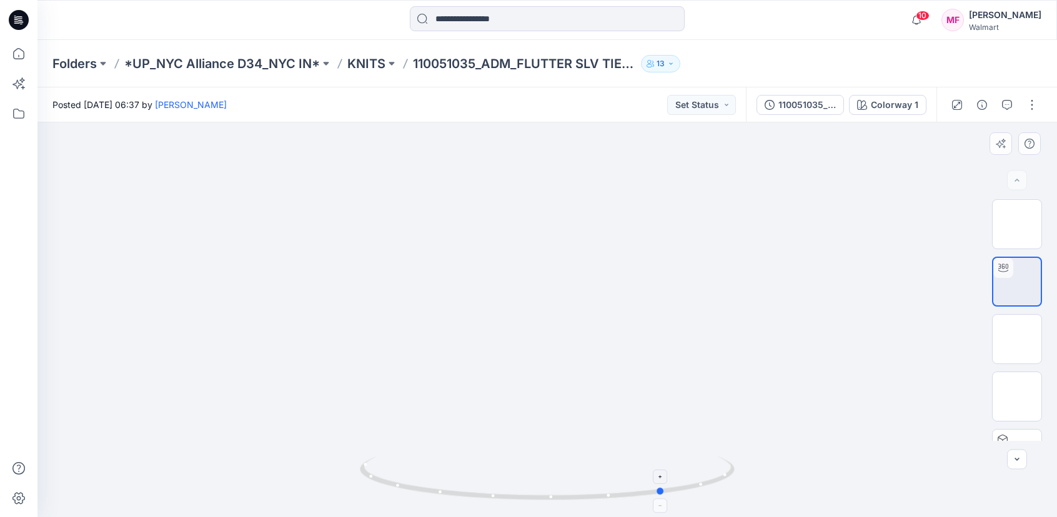
drag, startPoint x: 550, startPoint y: 498, endPoint x: 667, endPoint y: 478, distance: 119.1
click at [667, 478] on icon at bounding box center [549, 480] width 378 height 47
click at [360, 70] on p "KNITS" at bounding box center [366, 63] width 38 height 17
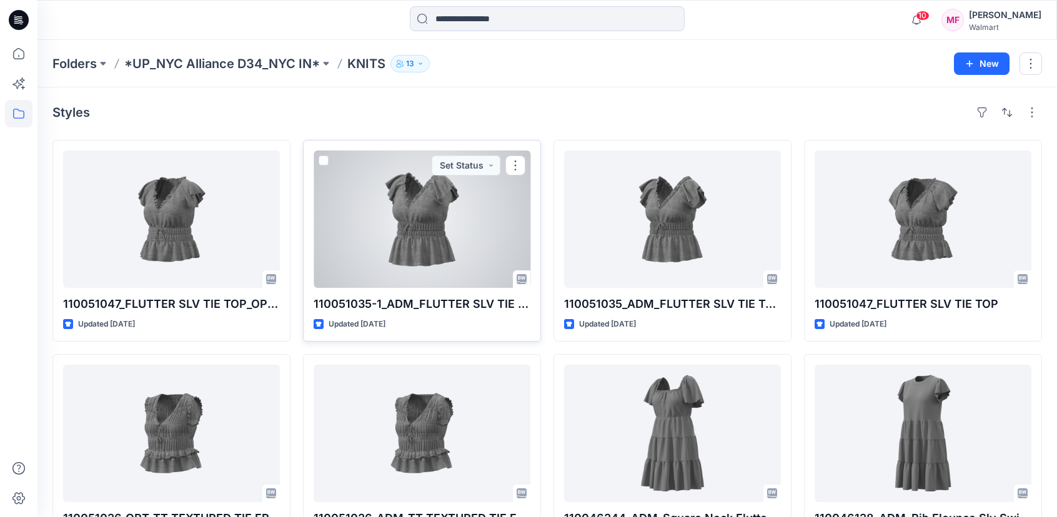
click at [393, 211] on div at bounding box center [422, 219] width 217 height 137
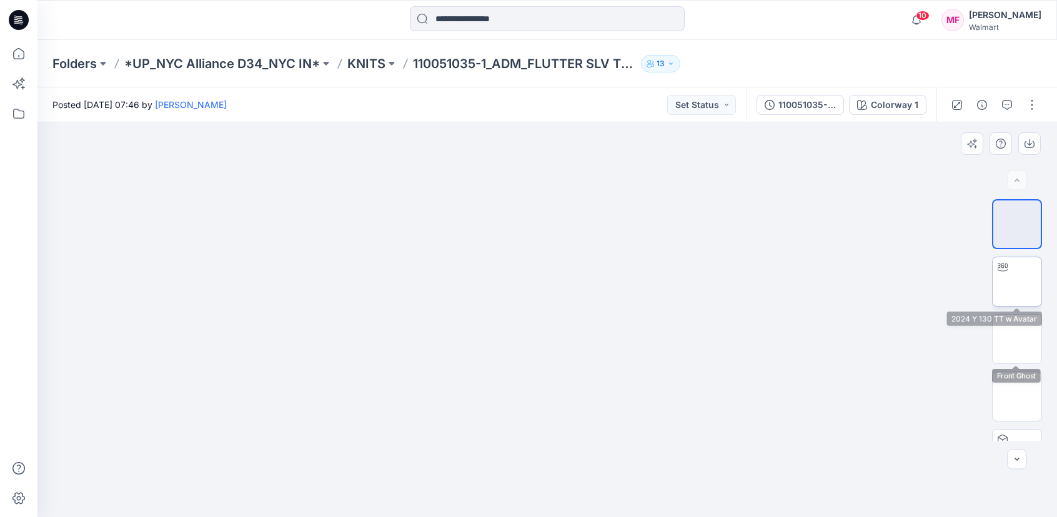
click at [1017, 282] on img at bounding box center [1017, 282] width 0 height 0
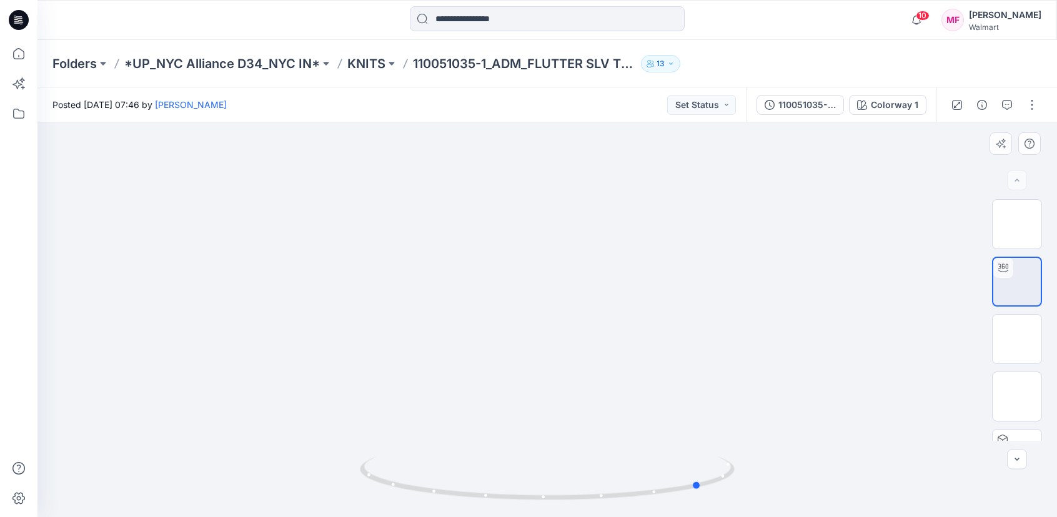
drag, startPoint x: 589, startPoint y: 495, endPoint x: 744, endPoint y: 471, distance: 156.8
click at [744, 471] on div at bounding box center [547, 319] width 1020 height 395
click at [1017, 339] on img at bounding box center [1017, 339] width 0 height 0
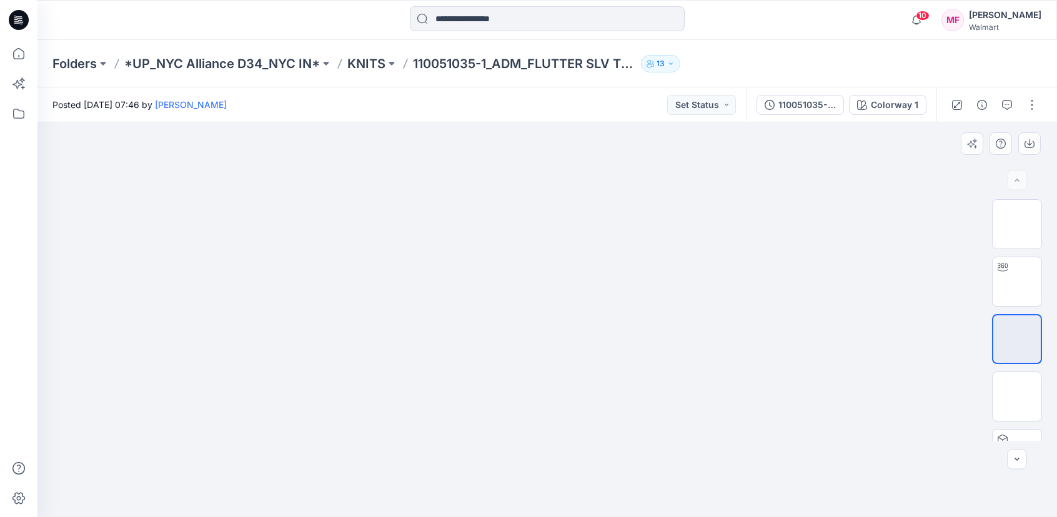
click at [1030, 128] on div at bounding box center [547, 319] width 1020 height 395
click at [1030, 136] on button "button" at bounding box center [1029, 143] width 22 height 22
click at [364, 62] on p "KNITS" at bounding box center [366, 63] width 38 height 17
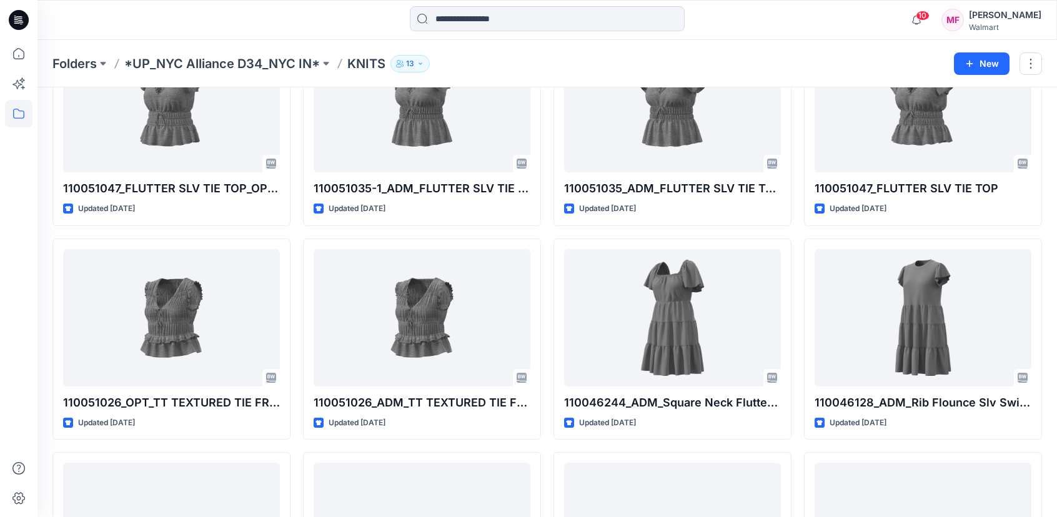
scroll to position [117, 0]
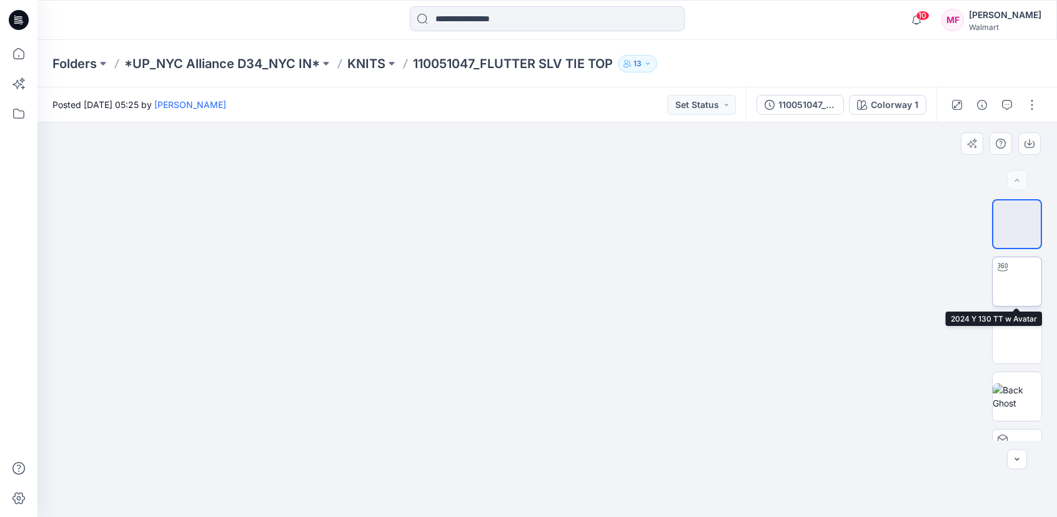
click at [1017, 282] on img at bounding box center [1017, 282] width 0 height 0
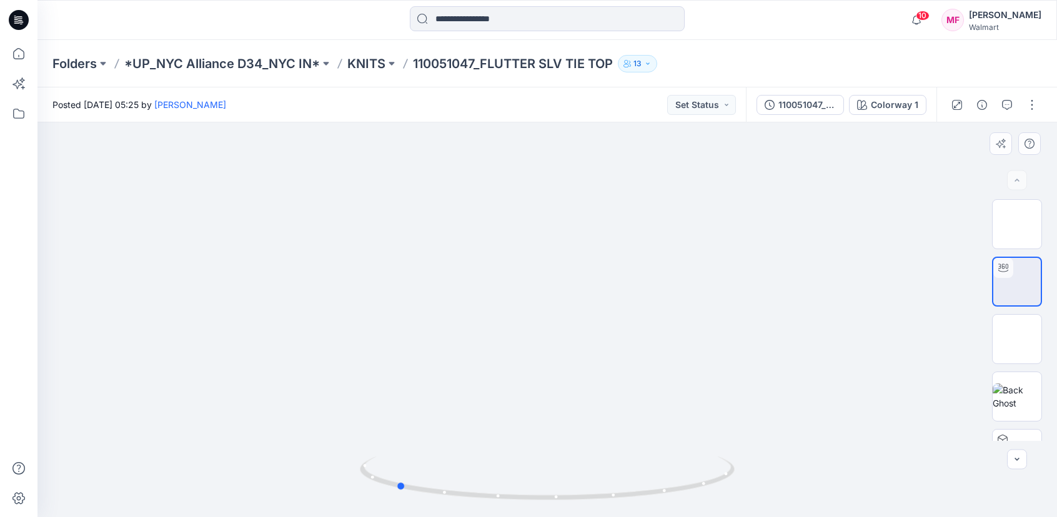
drag, startPoint x: 546, startPoint y: 501, endPoint x: 769, endPoint y: 482, distance: 223.8
click at [769, 482] on div at bounding box center [547, 319] width 1020 height 395
click at [803, 94] on div "110051047_FLUTTER SLV TIE TOP_0925-1 Colorway 1" at bounding box center [841, 104] width 191 height 35
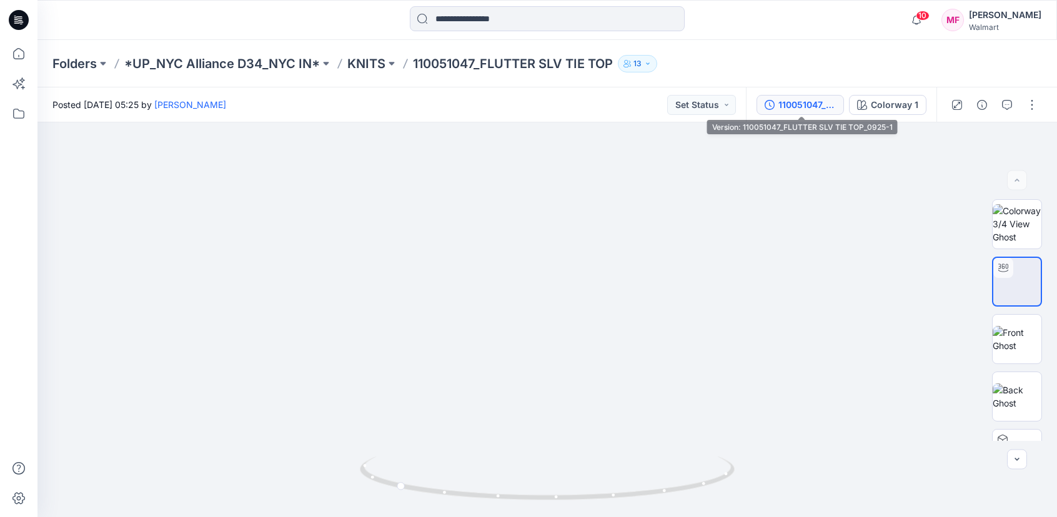
click at [800, 105] on div "110051047_FLUTTER SLV TIE TOP_0925-1" at bounding box center [806, 105] width 57 height 14
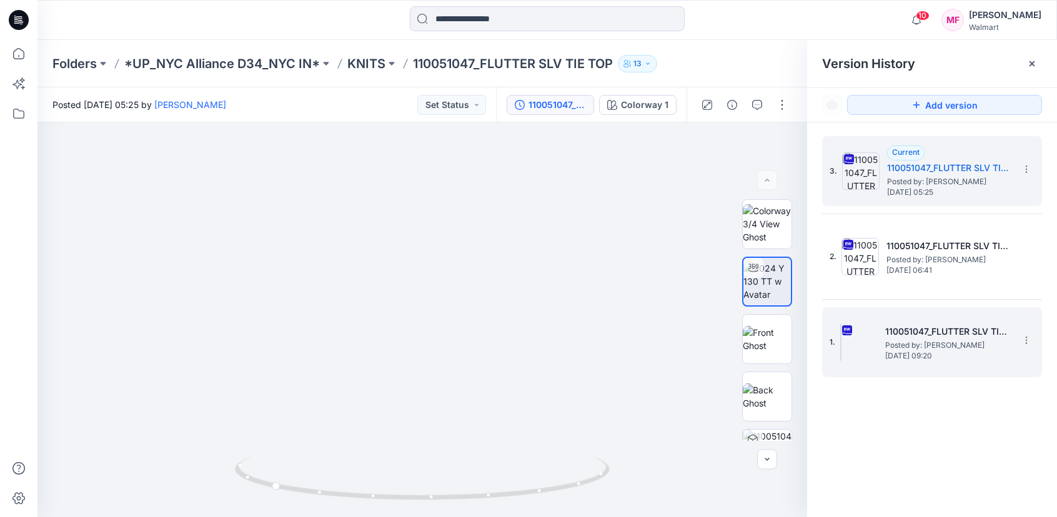
click at [924, 364] on div "1. 110051047_FLUTTER SLV TIE TOP Posted by: [PERSON_NAME] [DATE] 09:20" at bounding box center [923, 342] width 187 height 60
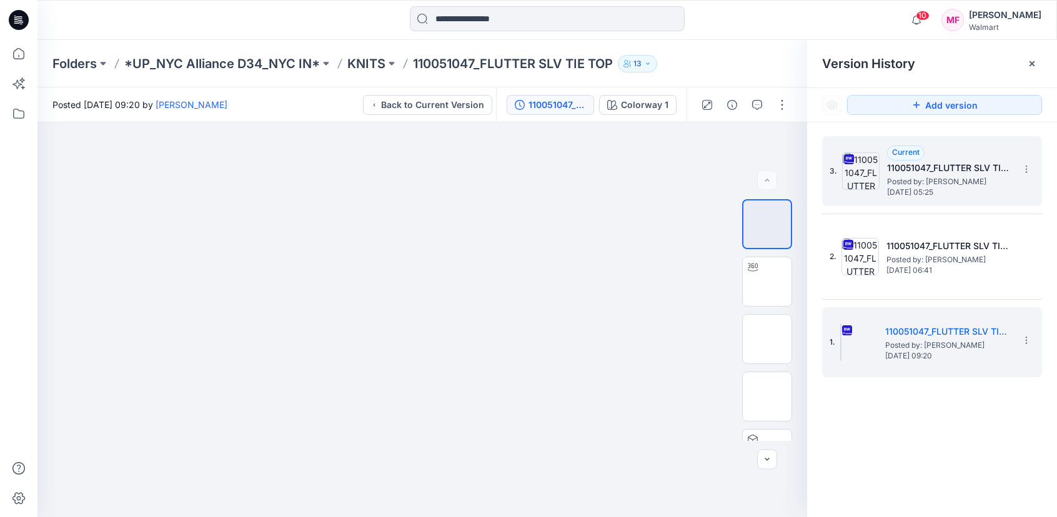
click at [928, 197] on span "[DATE] 05:25" at bounding box center [949, 192] width 125 height 9
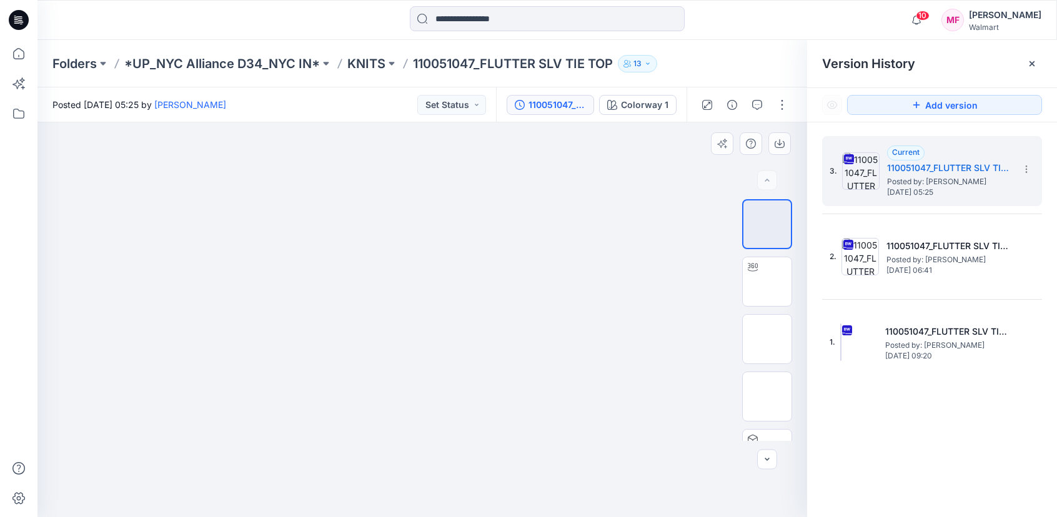
click at [676, 197] on div at bounding box center [422, 319] width 770 height 395
click at [767, 282] on img at bounding box center [767, 282] width 0 height 0
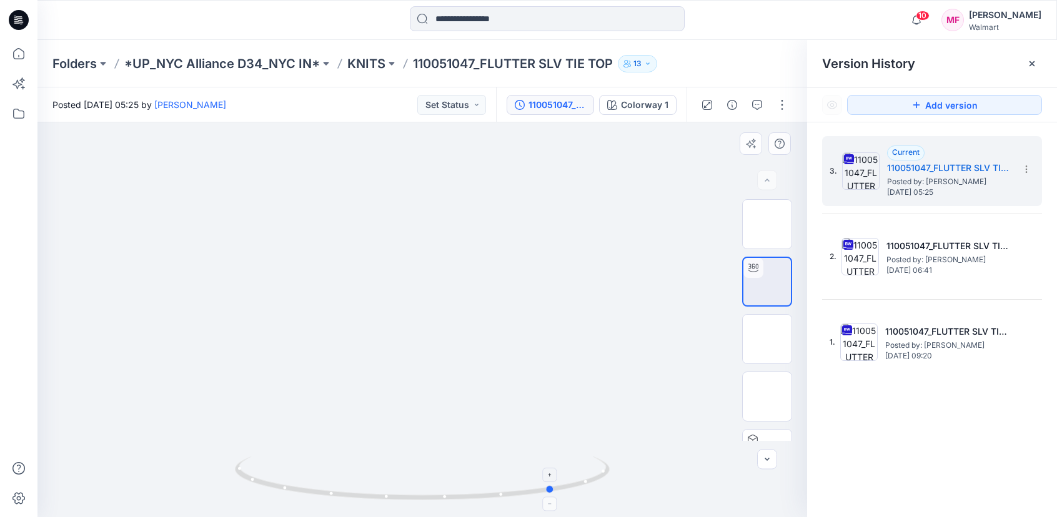
drag, startPoint x: 424, startPoint y: 499, endPoint x: 556, endPoint y: 485, distance: 132.5
click at [556, 485] on icon at bounding box center [424, 480] width 378 height 47
click at [769, 344] on img at bounding box center [767, 339] width 49 height 26
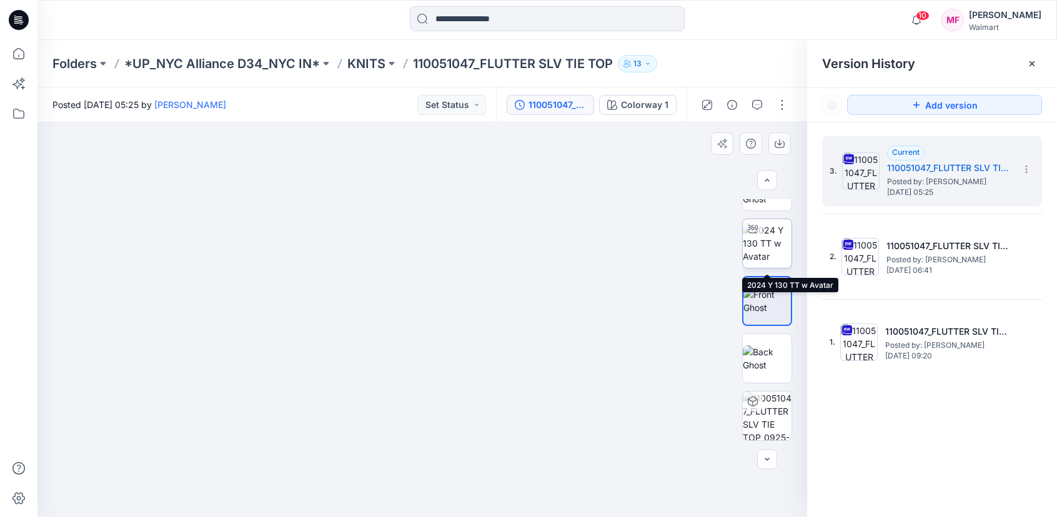
scroll to position [3, 0]
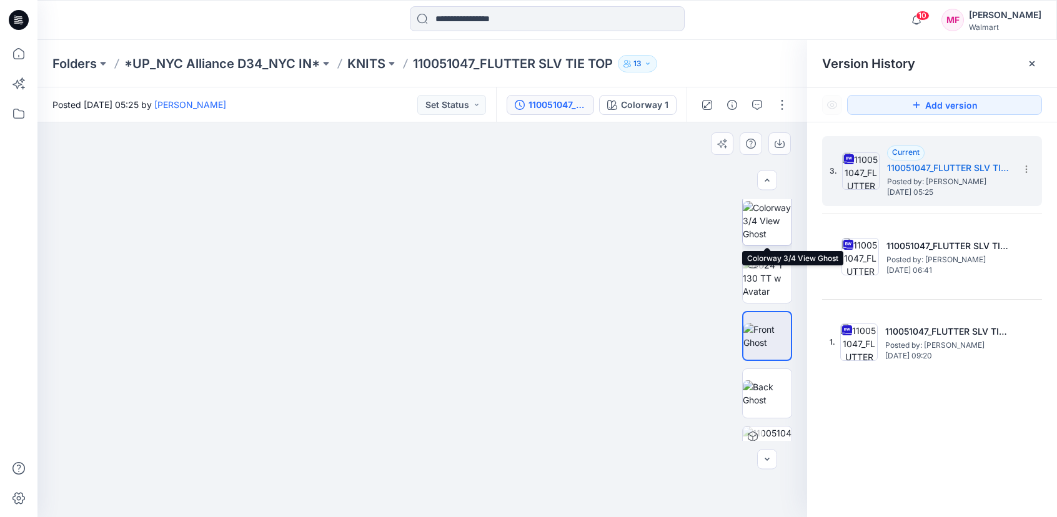
click at [752, 222] on img at bounding box center [767, 220] width 49 height 39
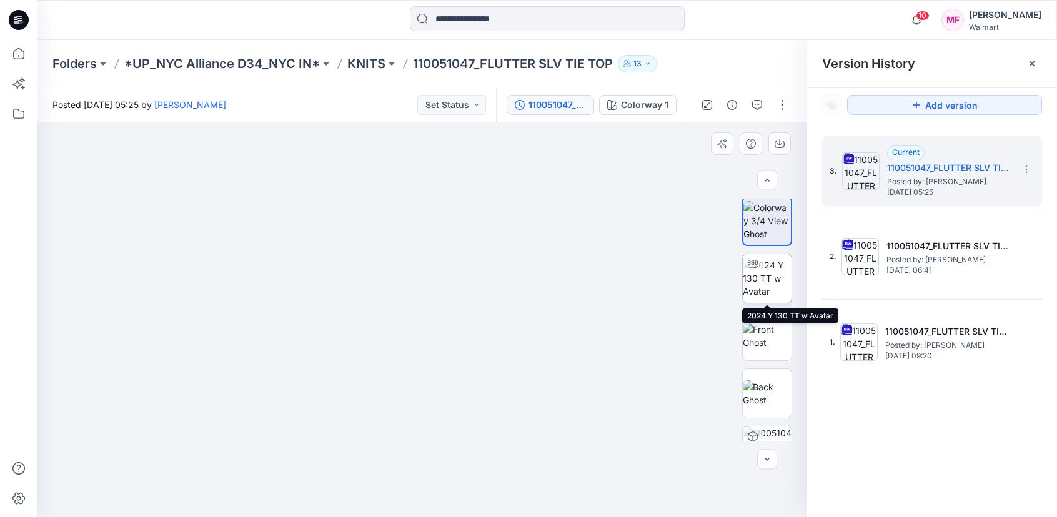
click at [777, 281] on img at bounding box center [767, 278] width 49 height 39
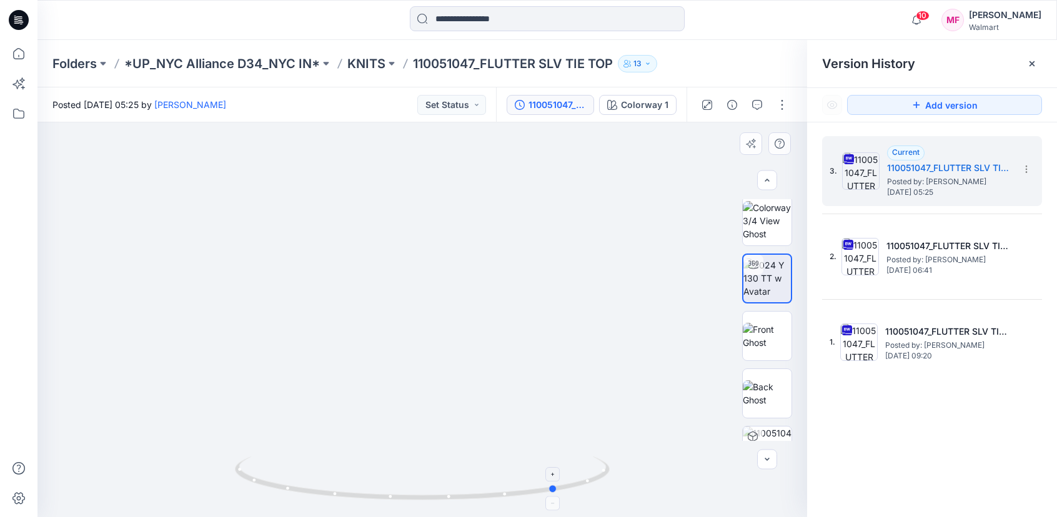
drag, startPoint x: 425, startPoint y: 500, endPoint x: 560, endPoint y: 510, distance: 135.9
click at [560, 504] on icon at bounding box center [424, 480] width 378 height 47
drag, startPoint x: 556, startPoint y: 490, endPoint x: 346, endPoint y: 493, distance: 209.9
click at [346, 493] on icon at bounding box center [424, 480] width 378 height 47
drag, startPoint x: 353, startPoint y: 494, endPoint x: 458, endPoint y: 512, distance: 106.4
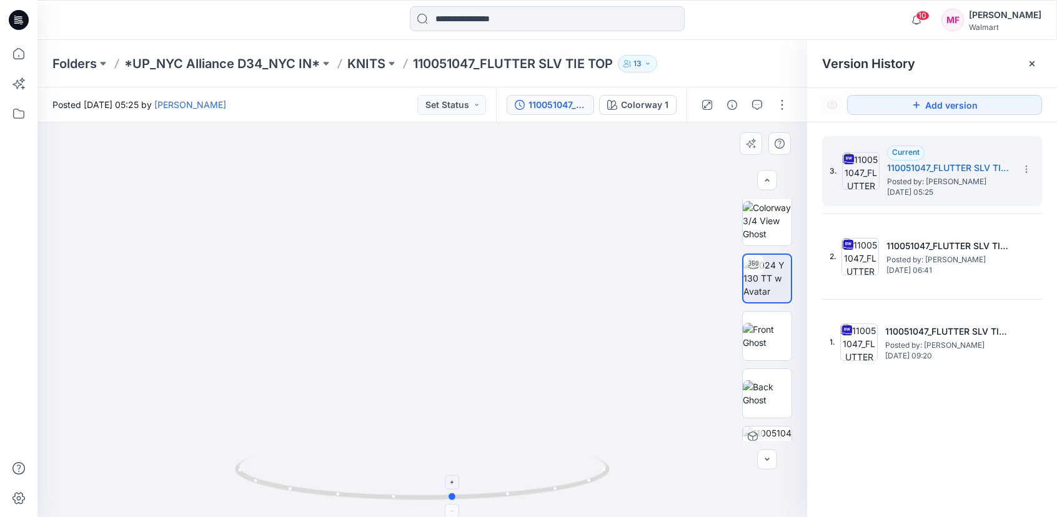
click at [458, 504] on icon at bounding box center [424, 480] width 378 height 47
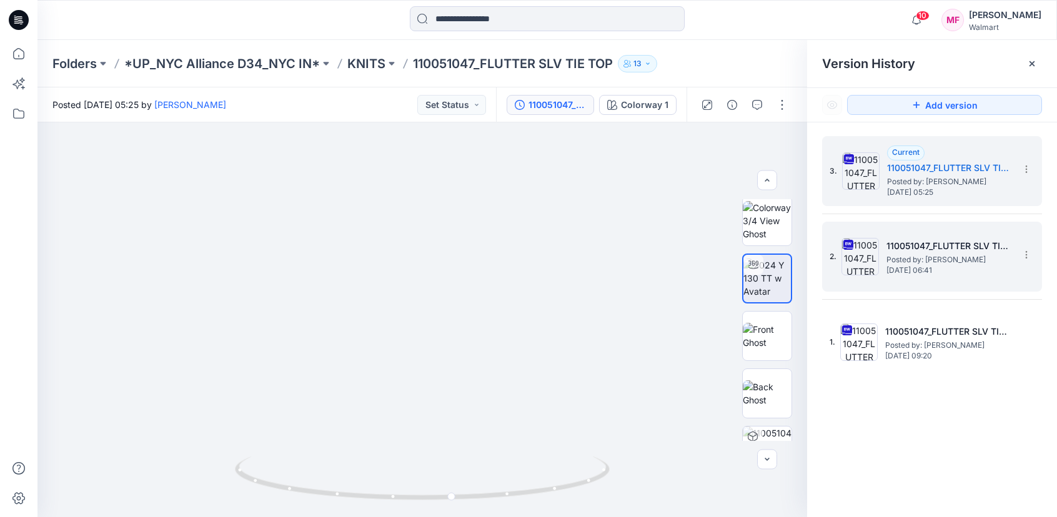
click at [893, 239] on h5 "110051047_FLUTTER SLV TIE TOP_0924" at bounding box center [949, 246] width 125 height 15
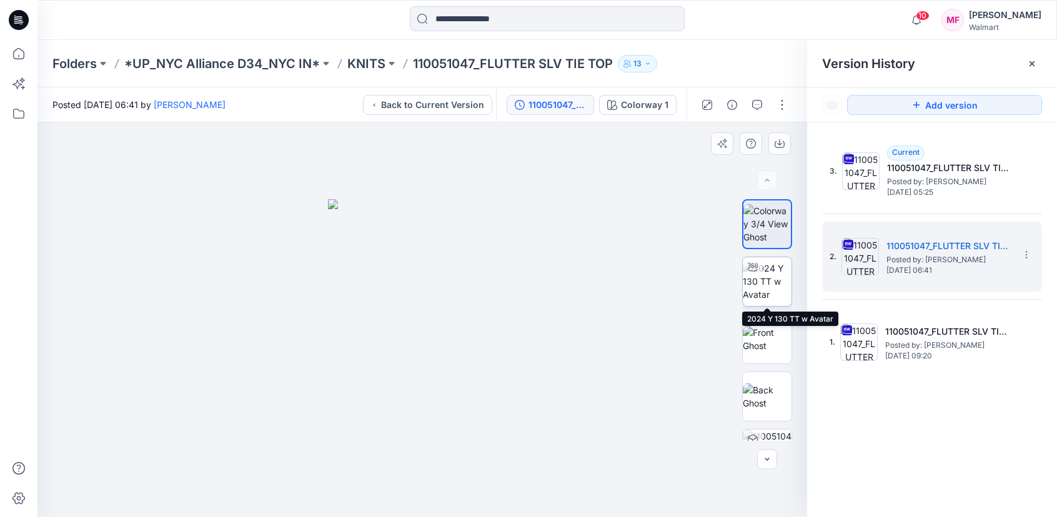
click at [766, 281] on img at bounding box center [767, 281] width 49 height 39
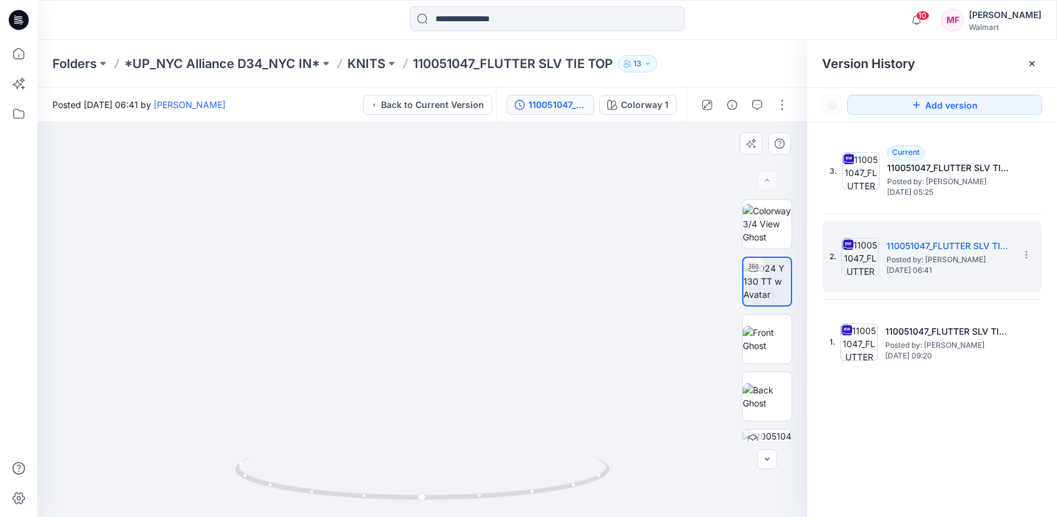
drag, startPoint x: 456, startPoint y: 264, endPoint x: 456, endPoint y: 337, distance: 73.1
